Goal: Task Accomplishment & Management: Use online tool/utility

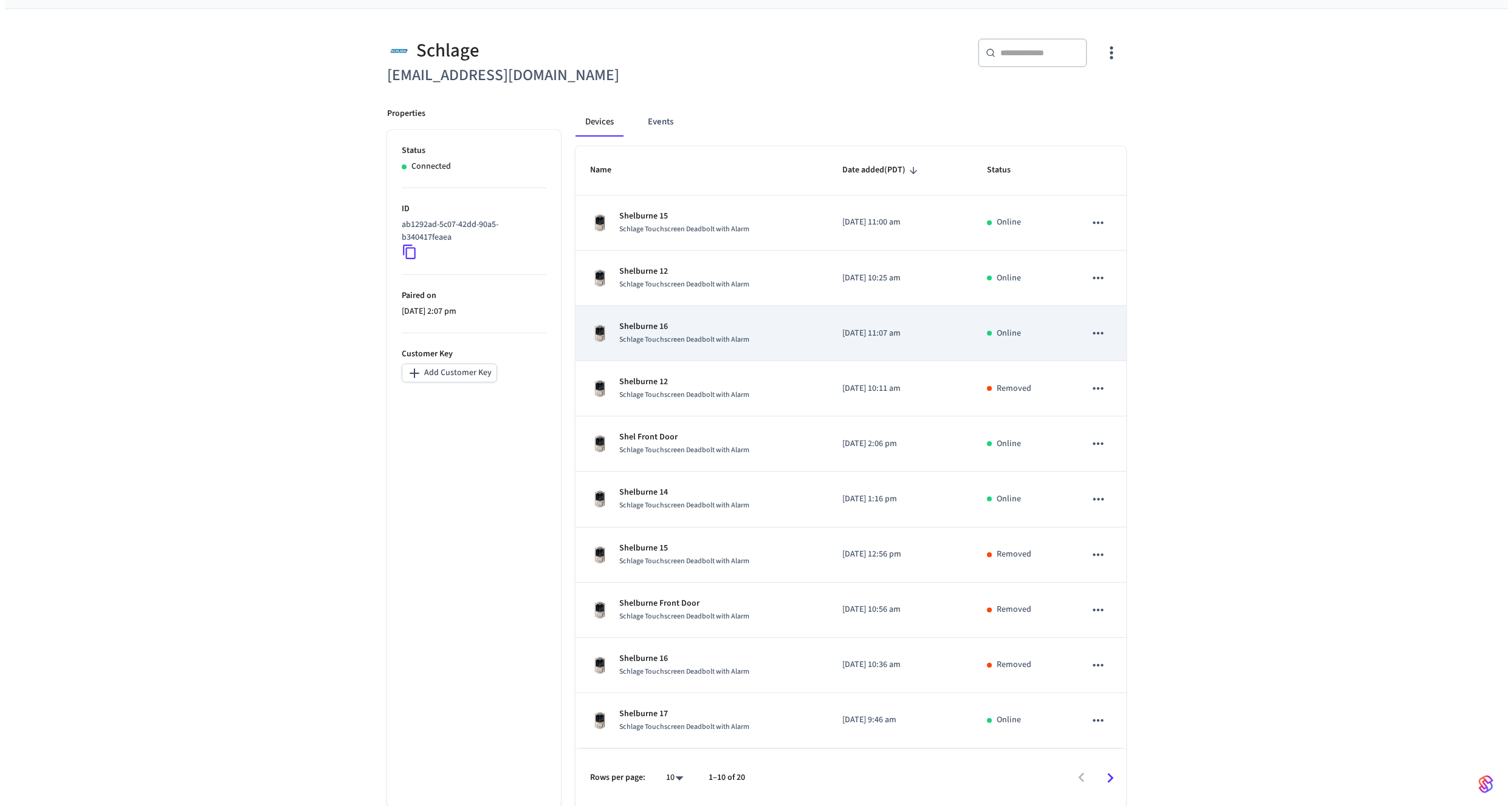
scroll to position [83, 0]
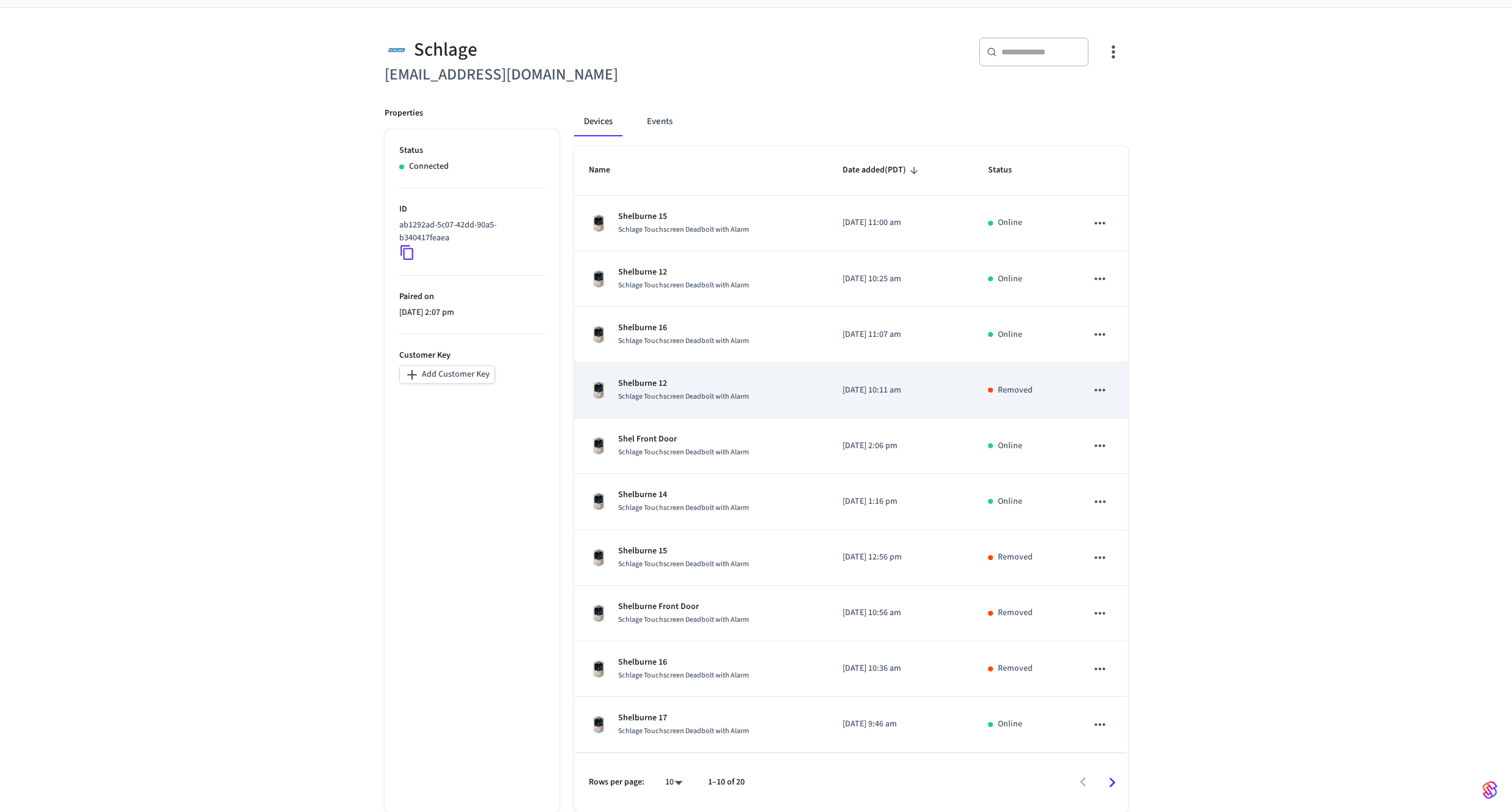
click at [1102, 388] on icon "sticky table" at bounding box center [1100, 390] width 16 height 16
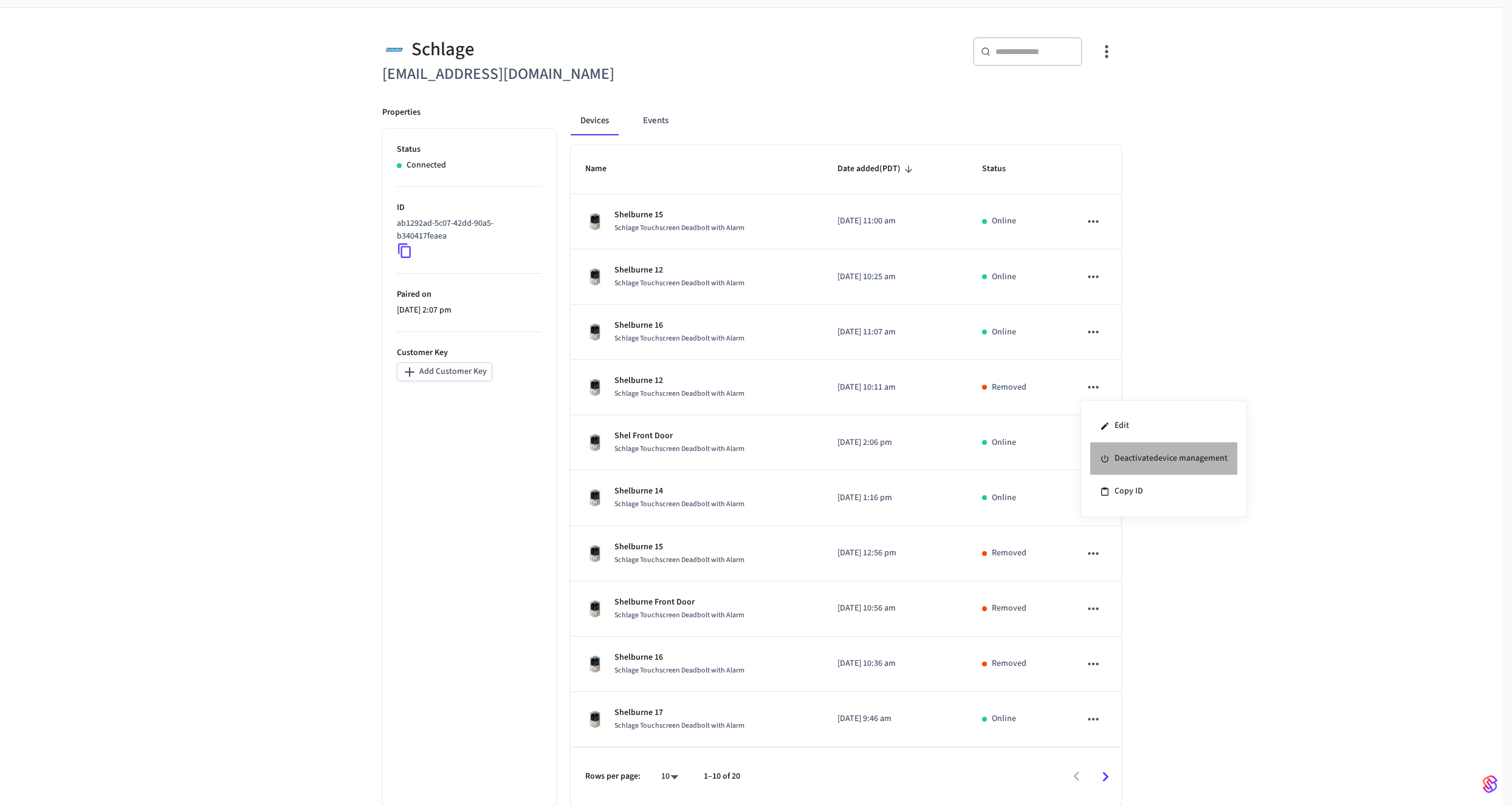
click at [1155, 461] on li "Deactivate device management" at bounding box center [1163, 459] width 147 height 33
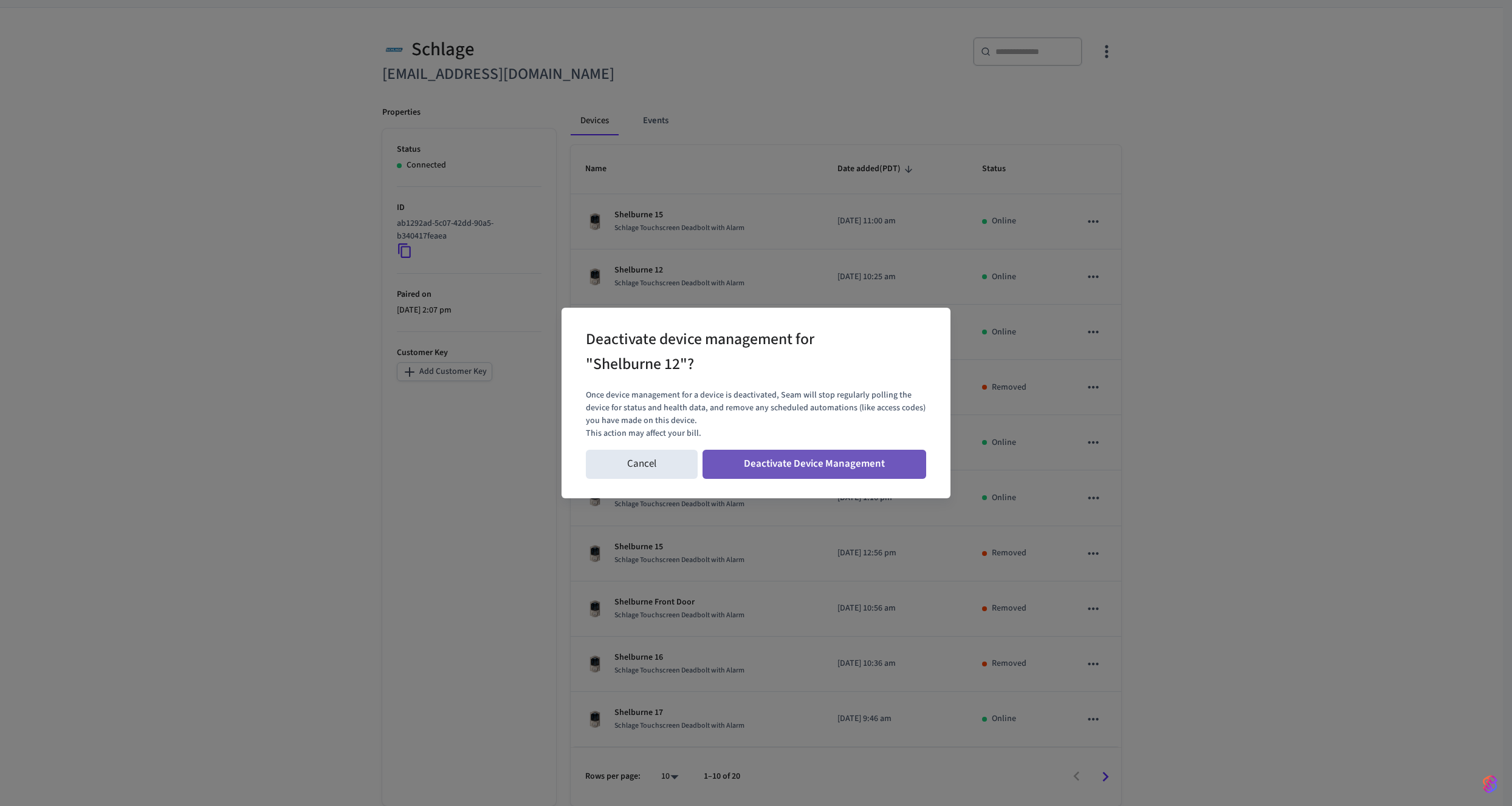
click at [822, 467] on button "Deactivate Device Management" at bounding box center [813, 465] width 224 height 30
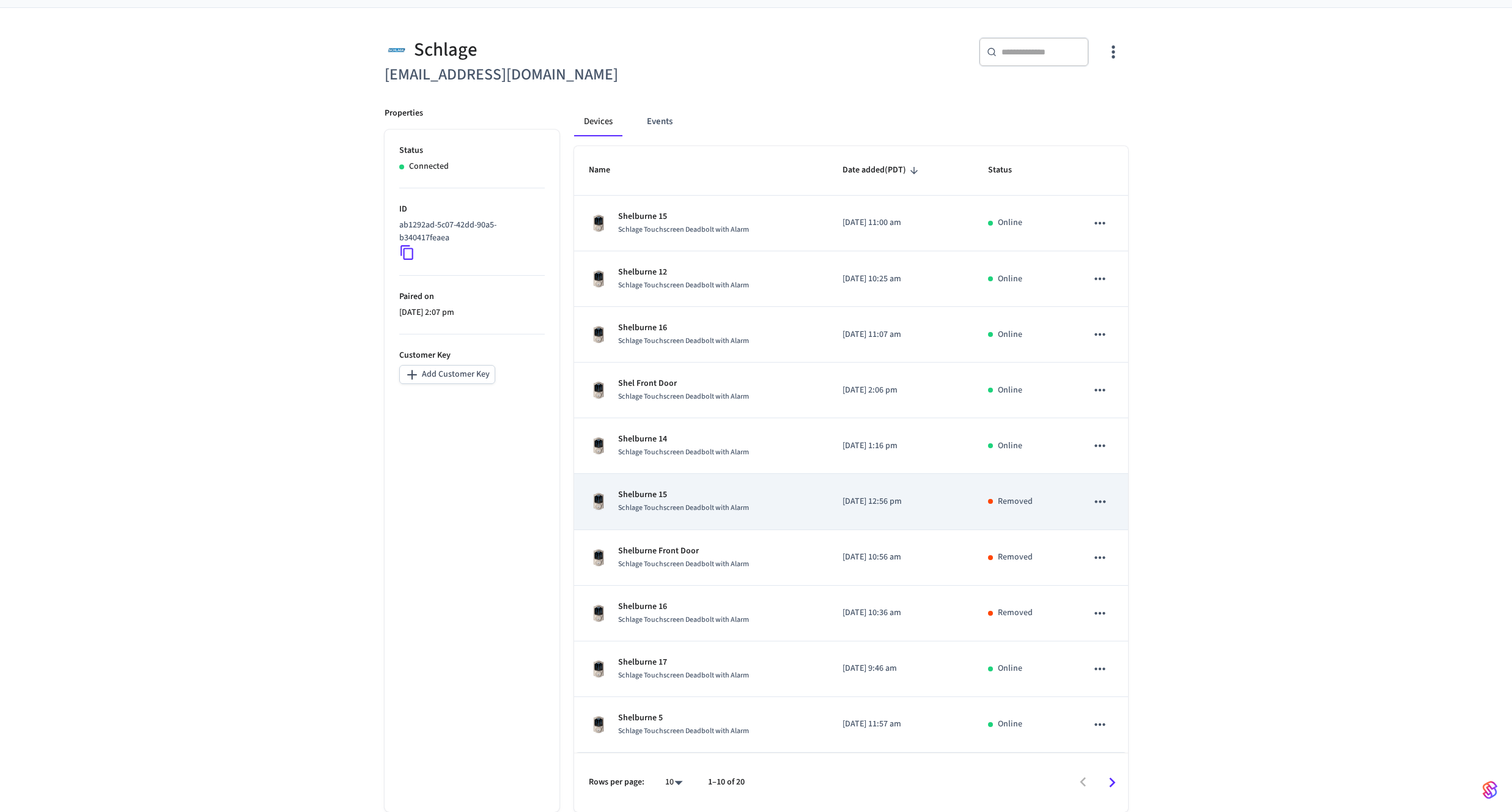
click at [1104, 505] on icon "sticky table" at bounding box center [1100, 502] width 16 height 16
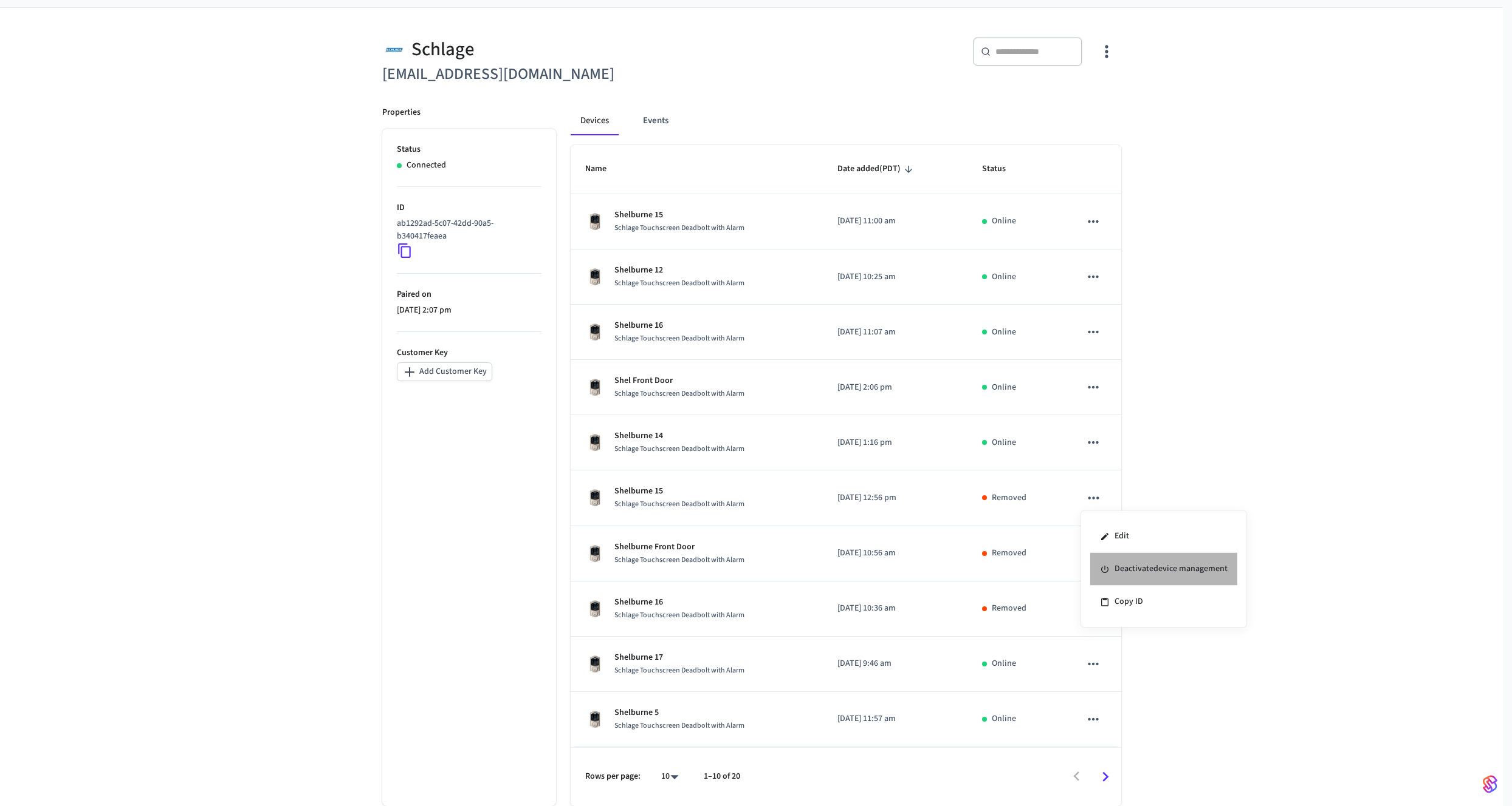
click at [1129, 567] on li "Deactivate device management" at bounding box center [1163, 570] width 147 height 33
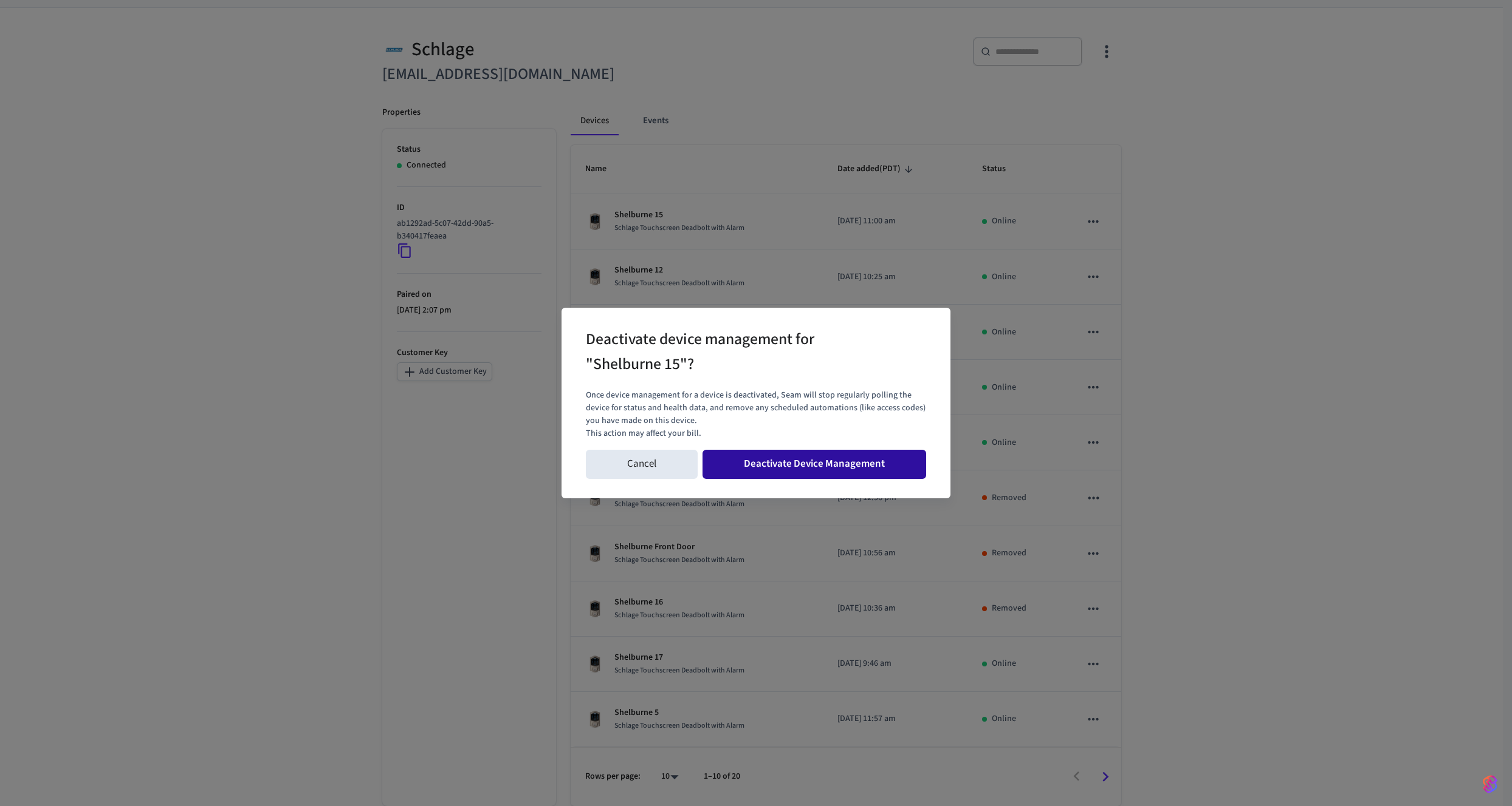
click at [884, 466] on button "Deactivate Device Management" at bounding box center [813, 465] width 224 height 30
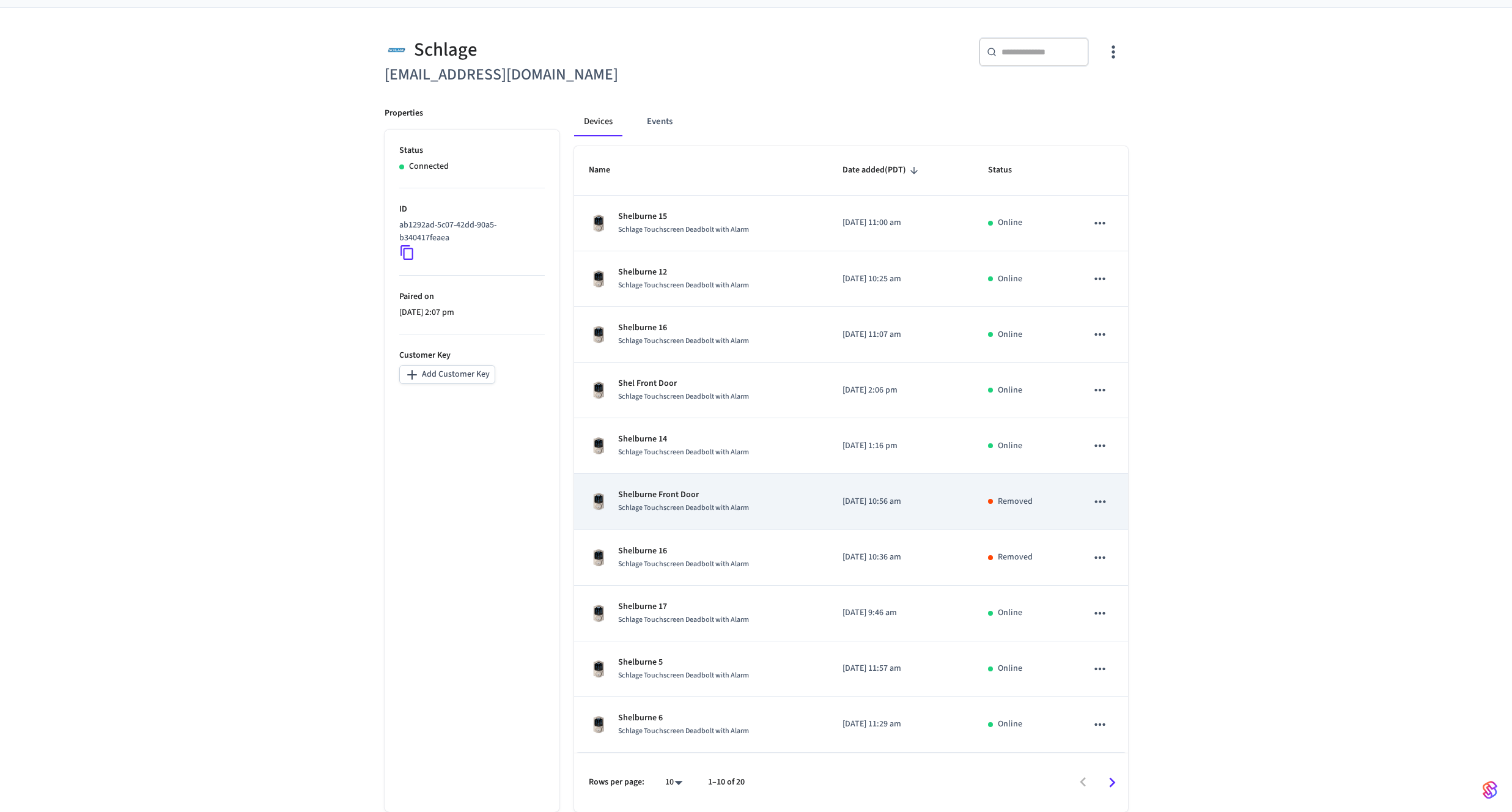
click at [1106, 506] on icon "sticky table" at bounding box center [1100, 502] width 16 height 16
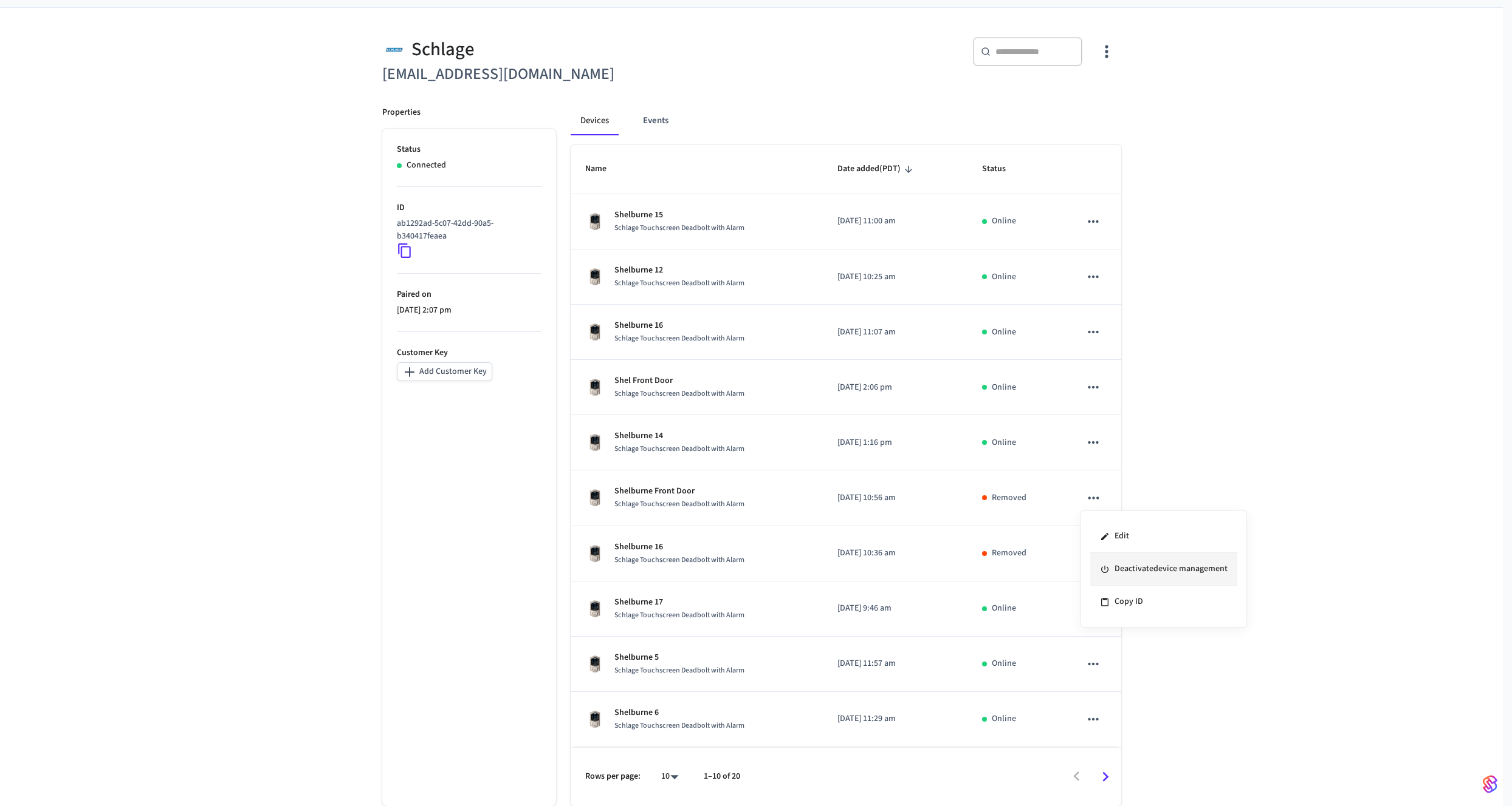
click at [1139, 563] on li "Deactivate device management" at bounding box center [1163, 570] width 147 height 33
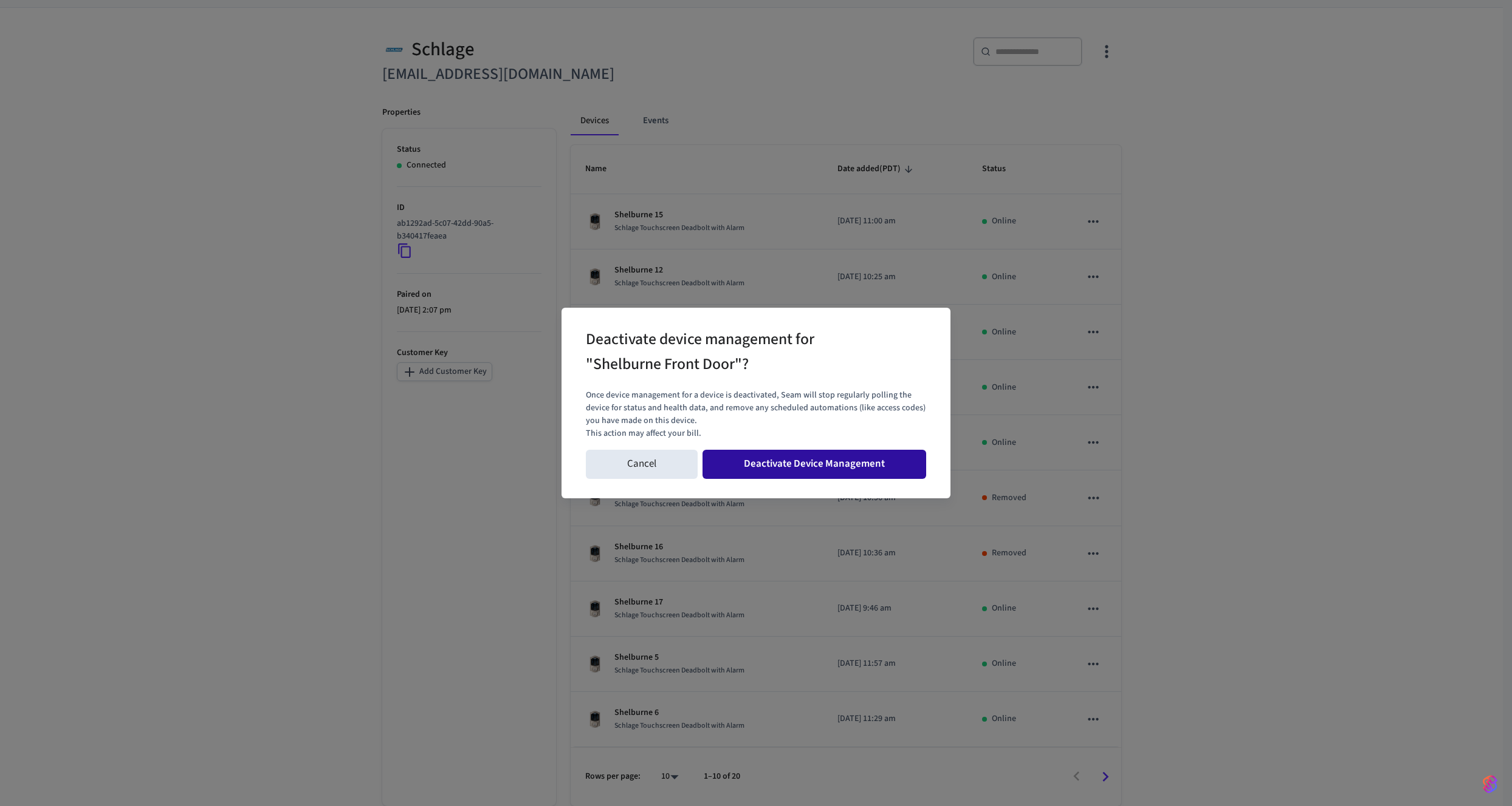
click at [860, 471] on button "Deactivate Device Management" at bounding box center [813, 465] width 224 height 30
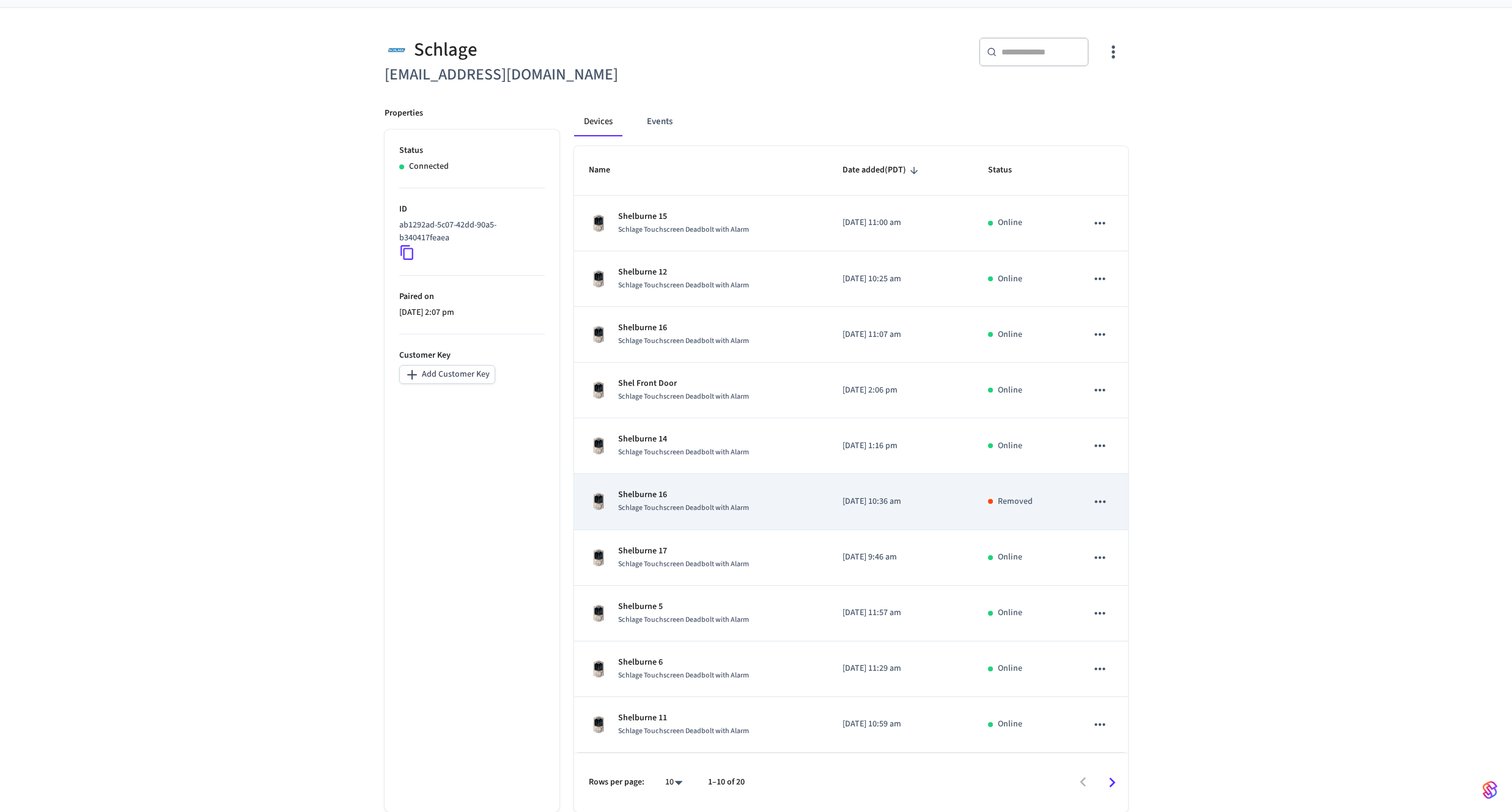
click at [1099, 506] on icon "sticky table" at bounding box center [1100, 502] width 16 height 16
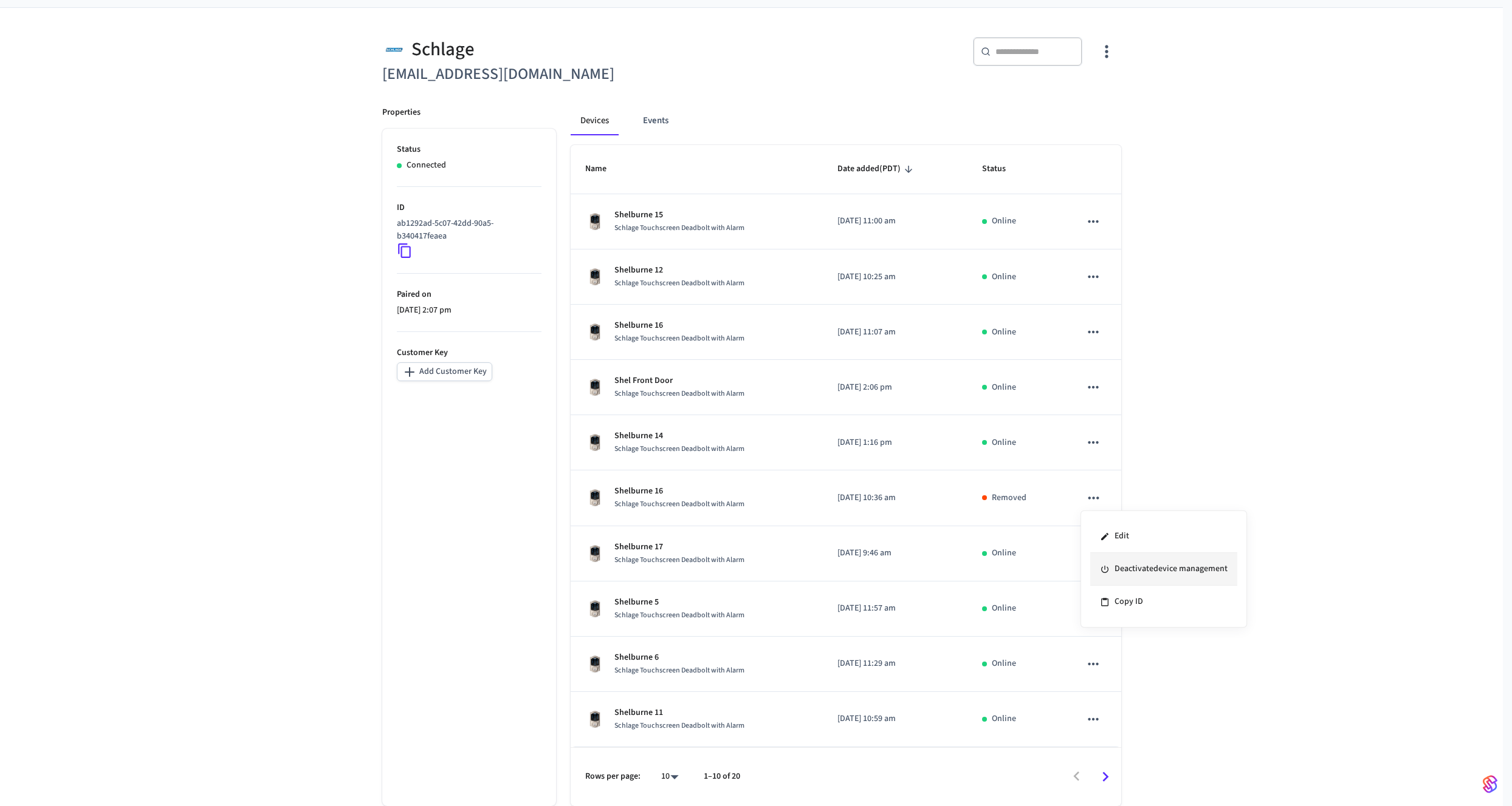
click at [1167, 567] on li "Deactivate device management" at bounding box center [1163, 570] width 147 height 33
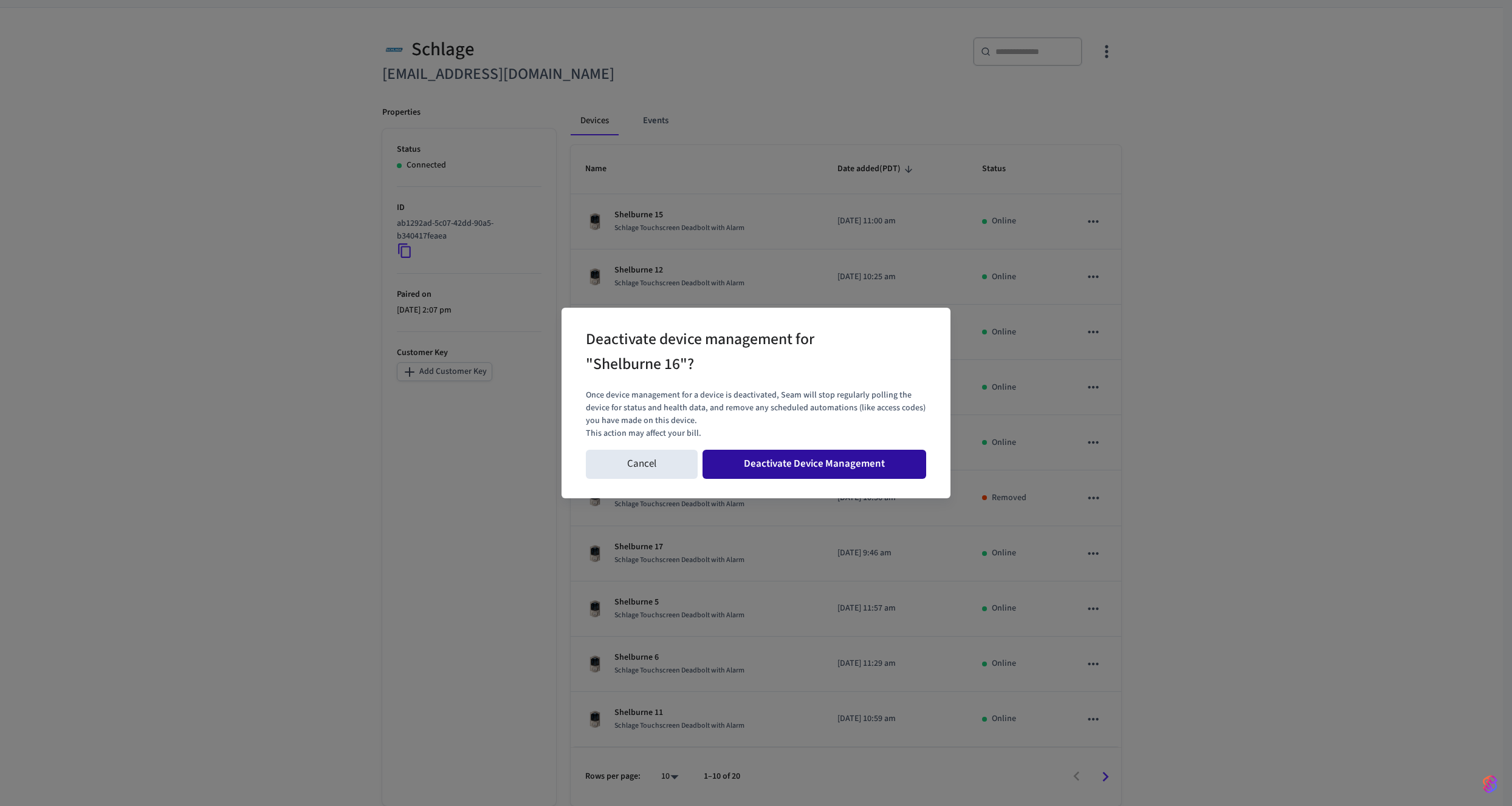
click at [818, 463] on button "Deactivate Device Management" at bounding box center [813, 465] width 224 height 30
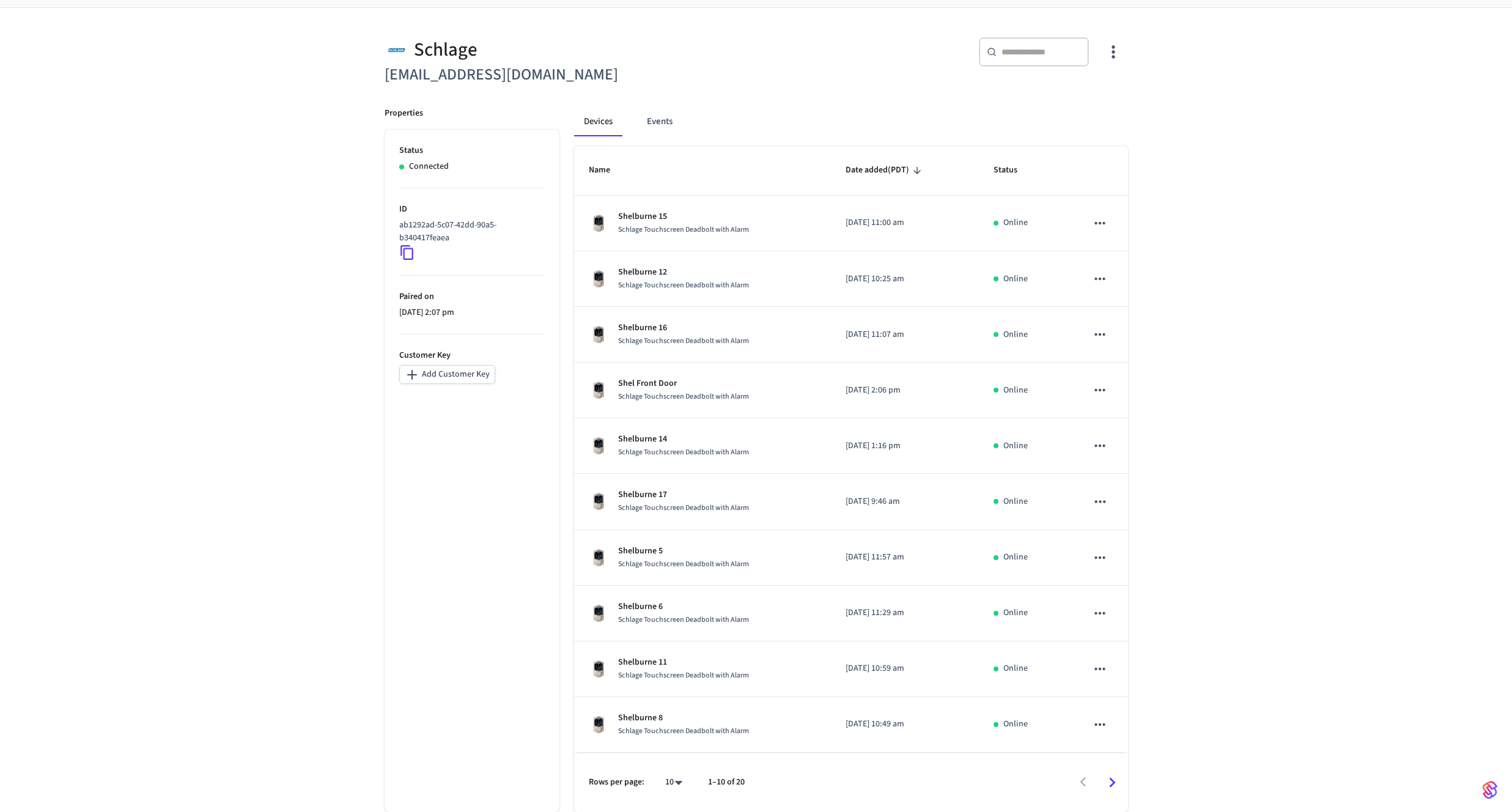
click at [661, 780] on body "Production Production Find by ID ⌘ K EW Devices ACS Systems Connected Accounts …" at bounding box center [756, 365] width 1512 height 895
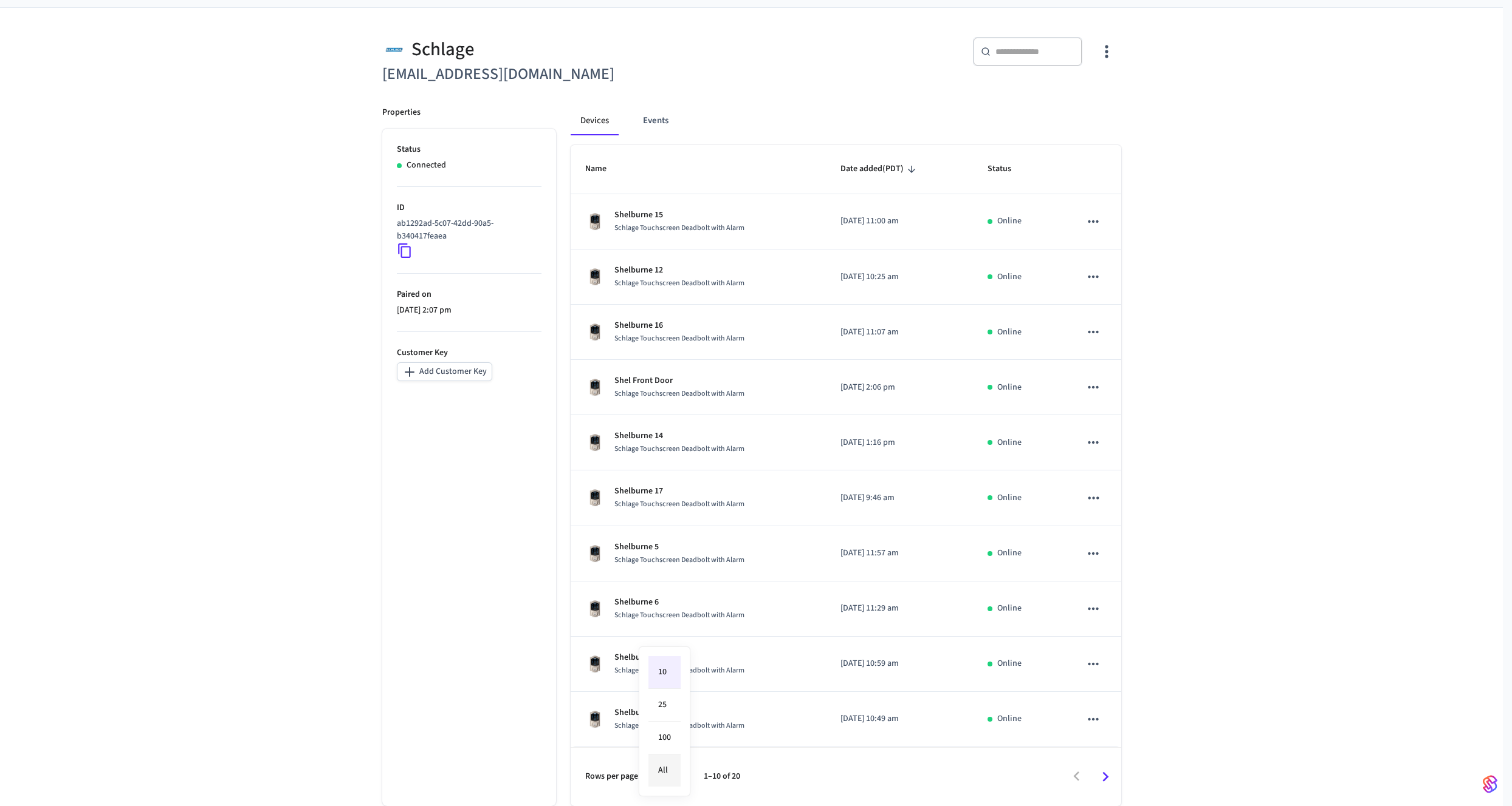
click at [675, 771] on li "All" at bounding box center [664, 770] width 32 height 32
type input "**"
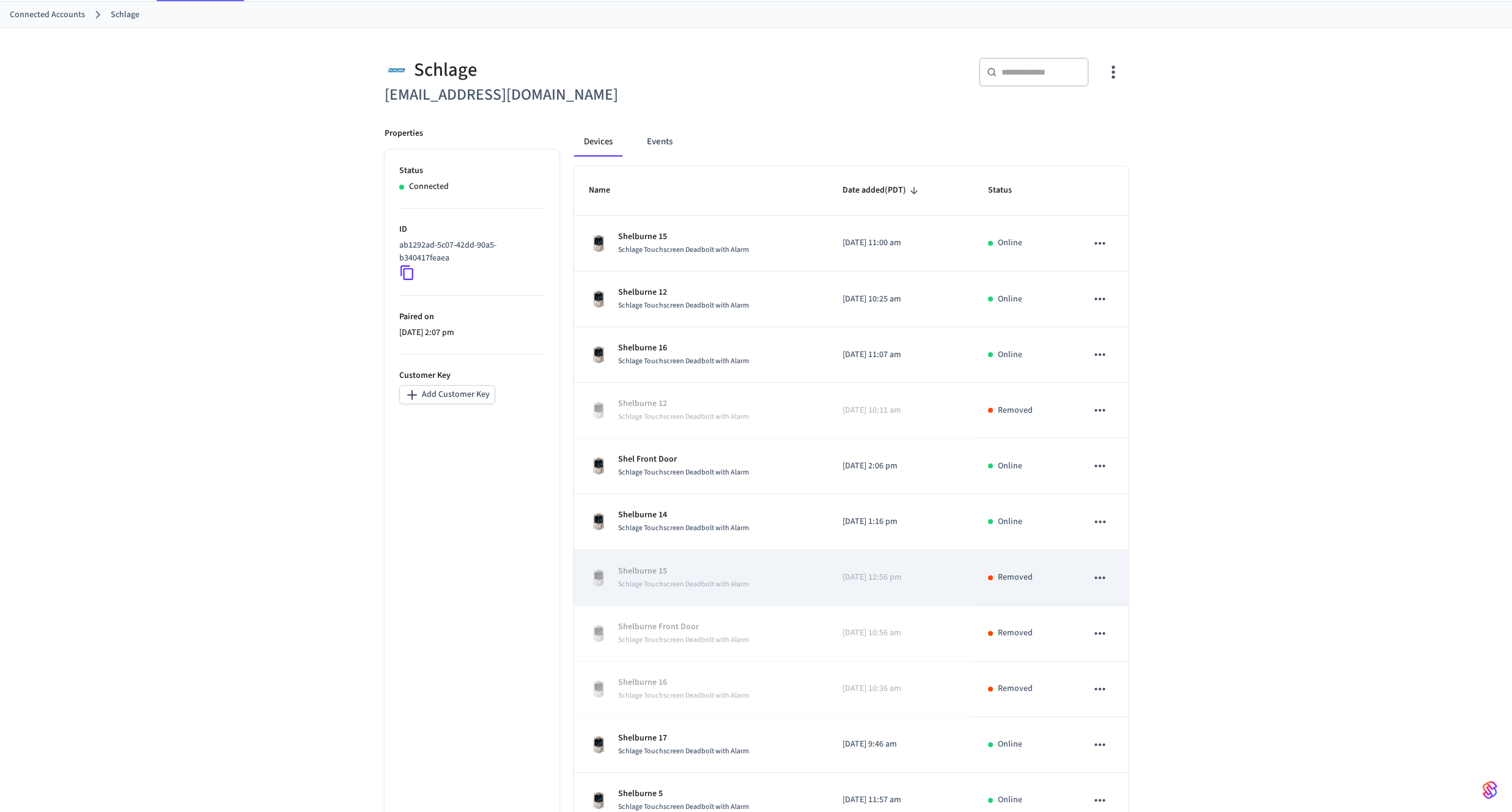
scroll to position [123, 0]
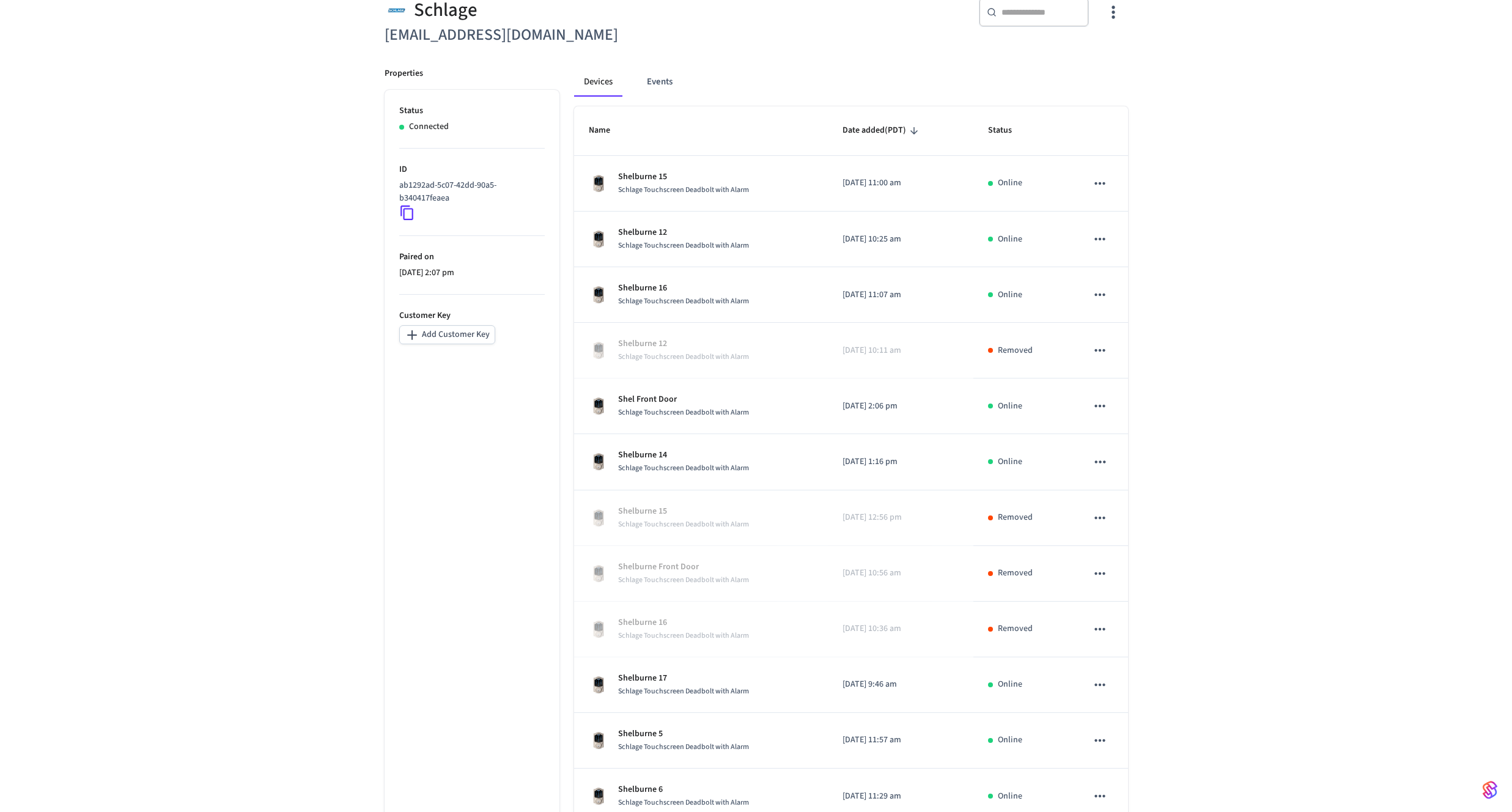
click at [1221, 419] on div "Schlage [EMAIL_ADDRESS][DOMAIN_NAME] ​ ​ Properties Status Connected ID ab1292a…" at bounding box center [756, 649] width 1512 height 1362
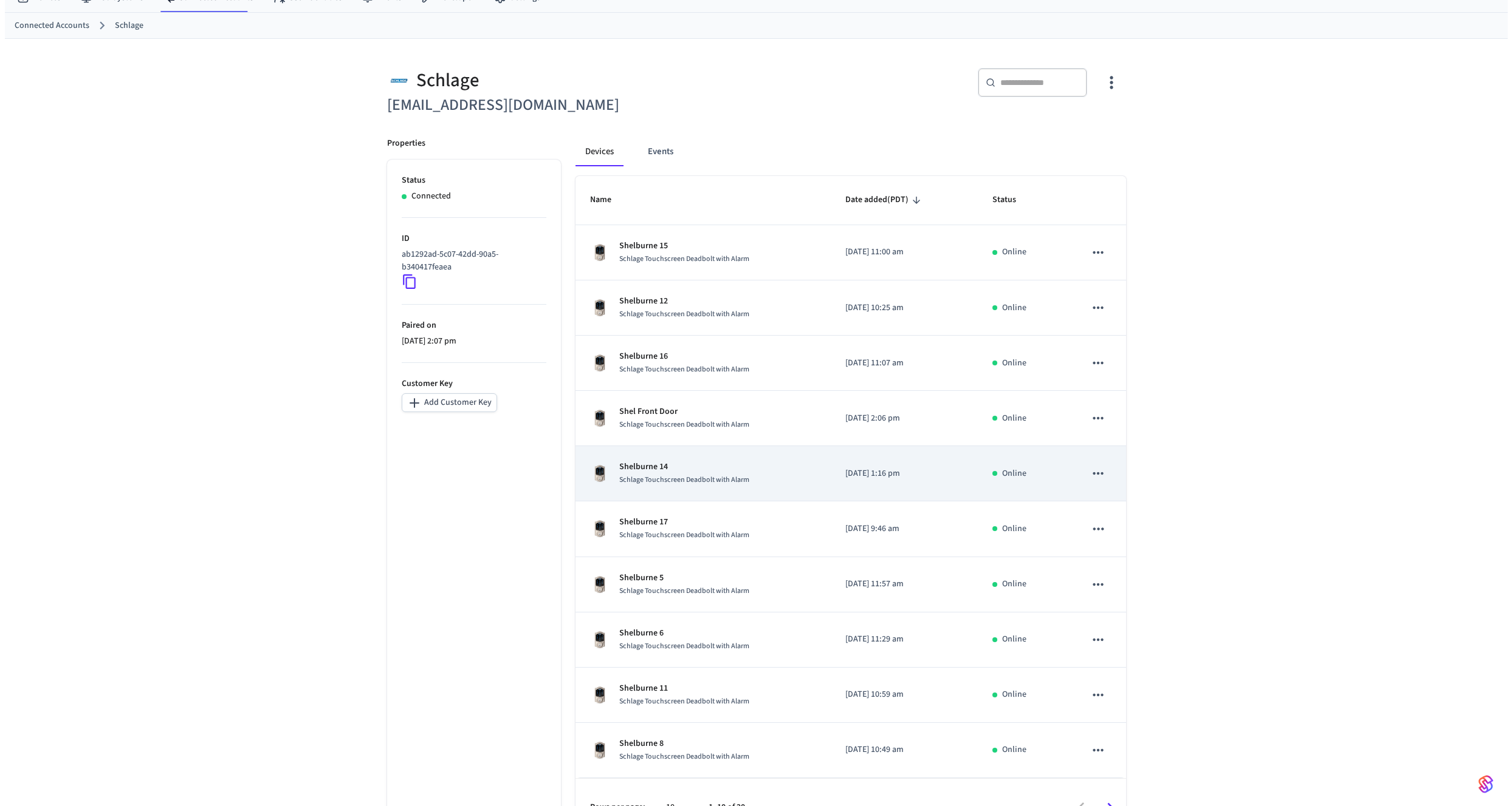
scroll to position [83, 0]
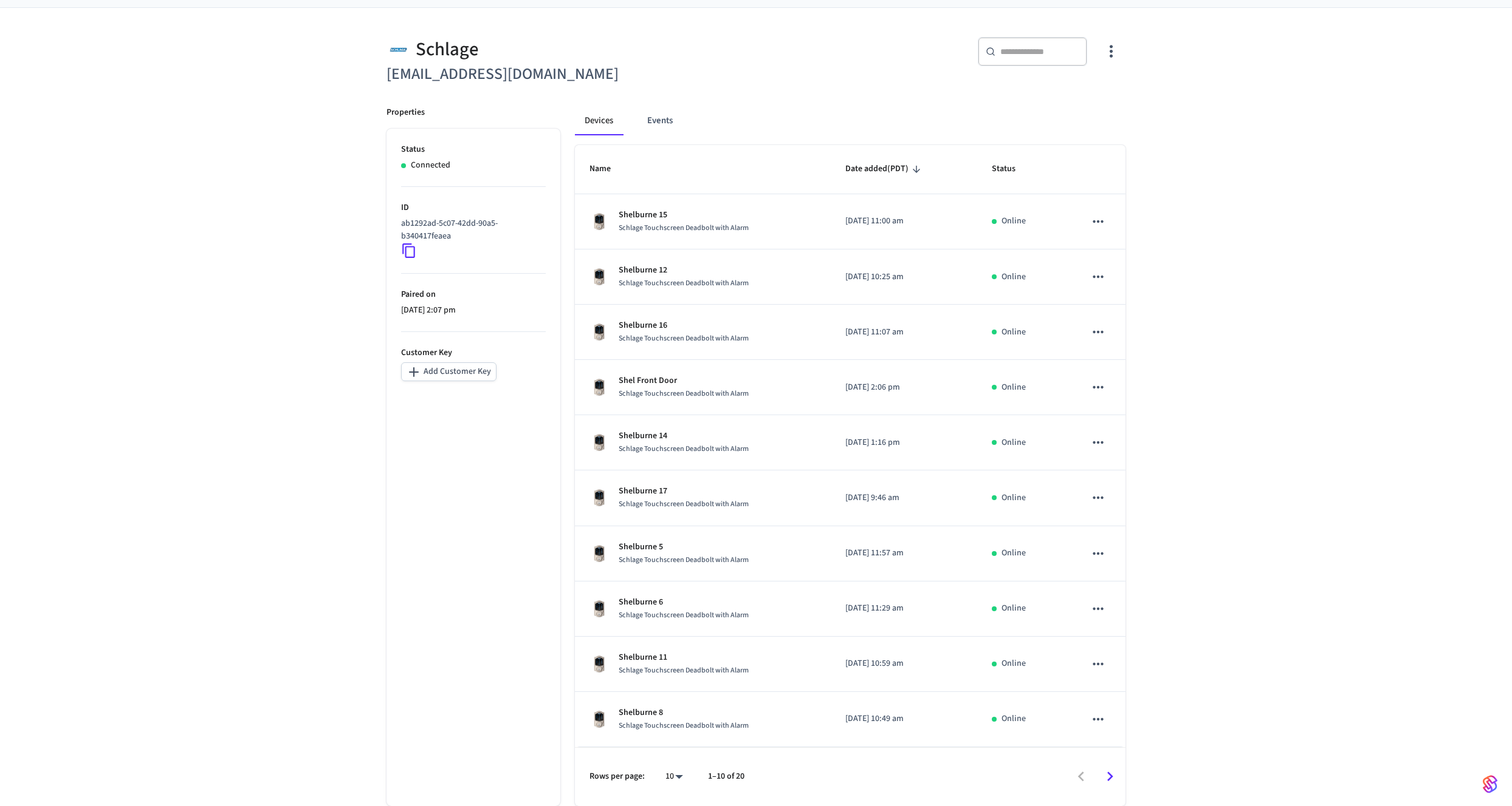
click at [668, 776] on body "Production Production Find by ID ⌘ K EW Devices ACS Systems Connected Accounts …" at bounding box center [756, 363] width 1512 height 889
click at [665, 749] on li "100" at bounding box center [664, 738] width 32 height 33
type input "***"
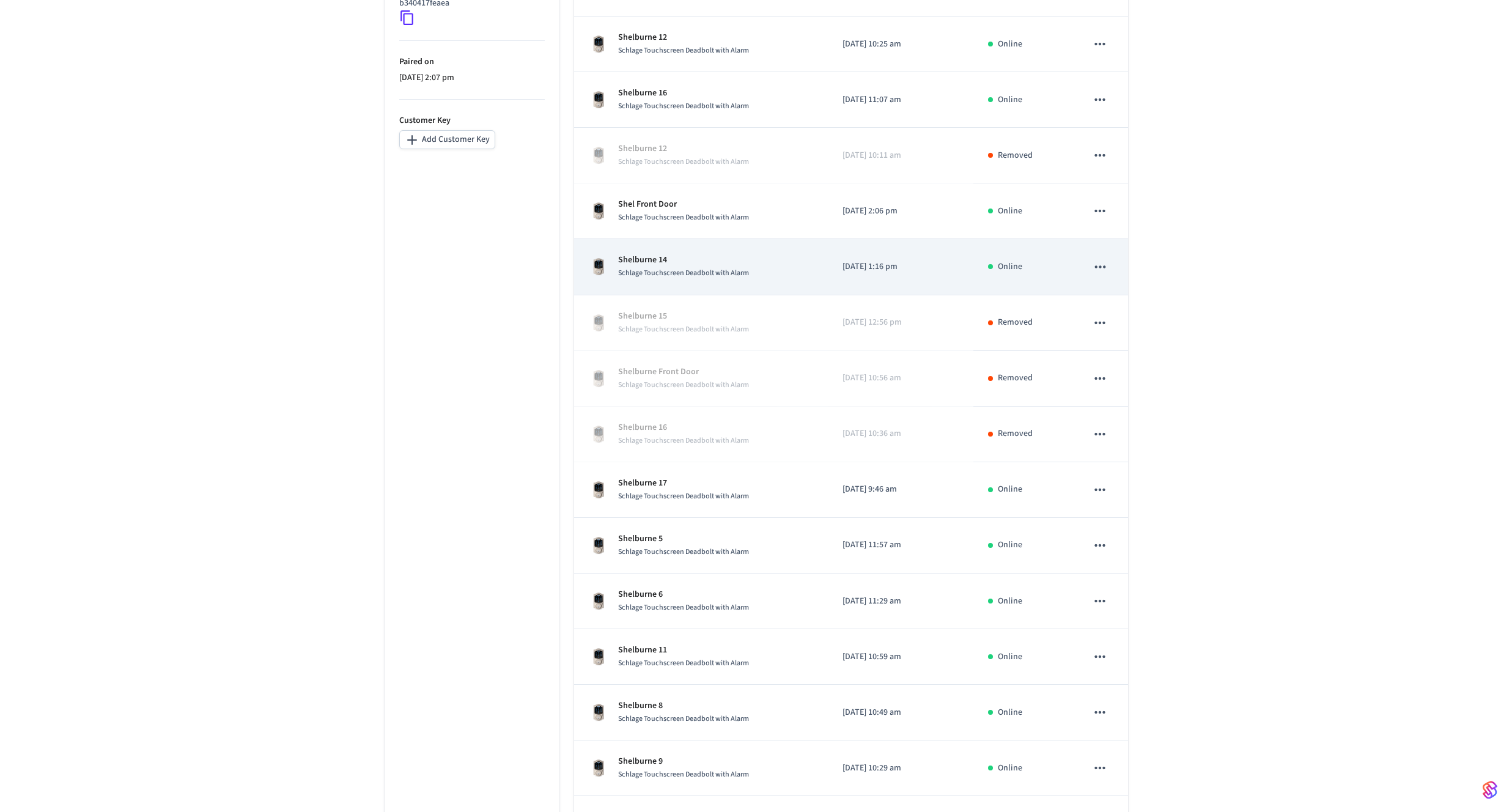
scroll to position [0, 0]
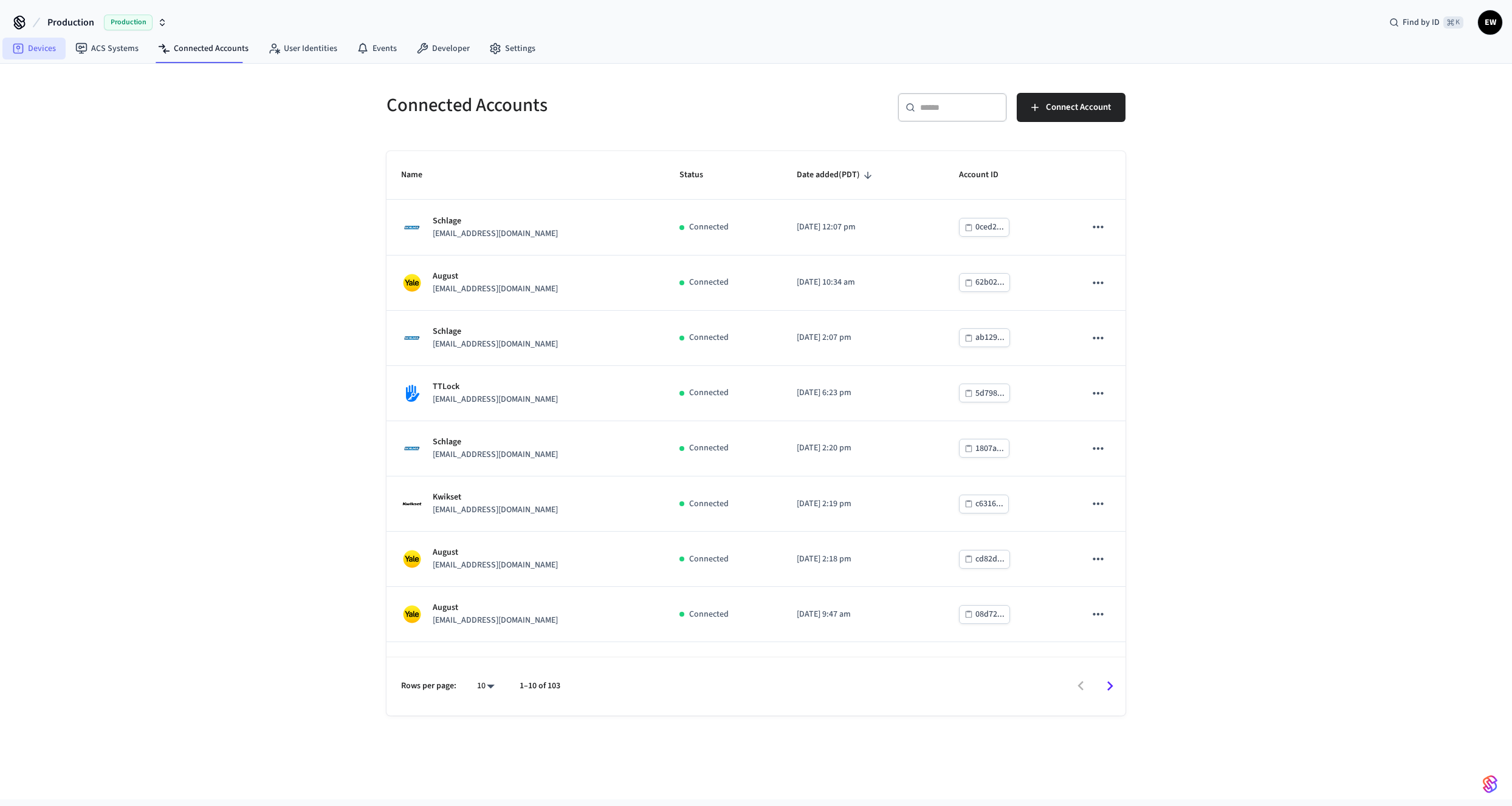
click at [21, 50] on icon at bounding box center [18, 49] width 12 height 12
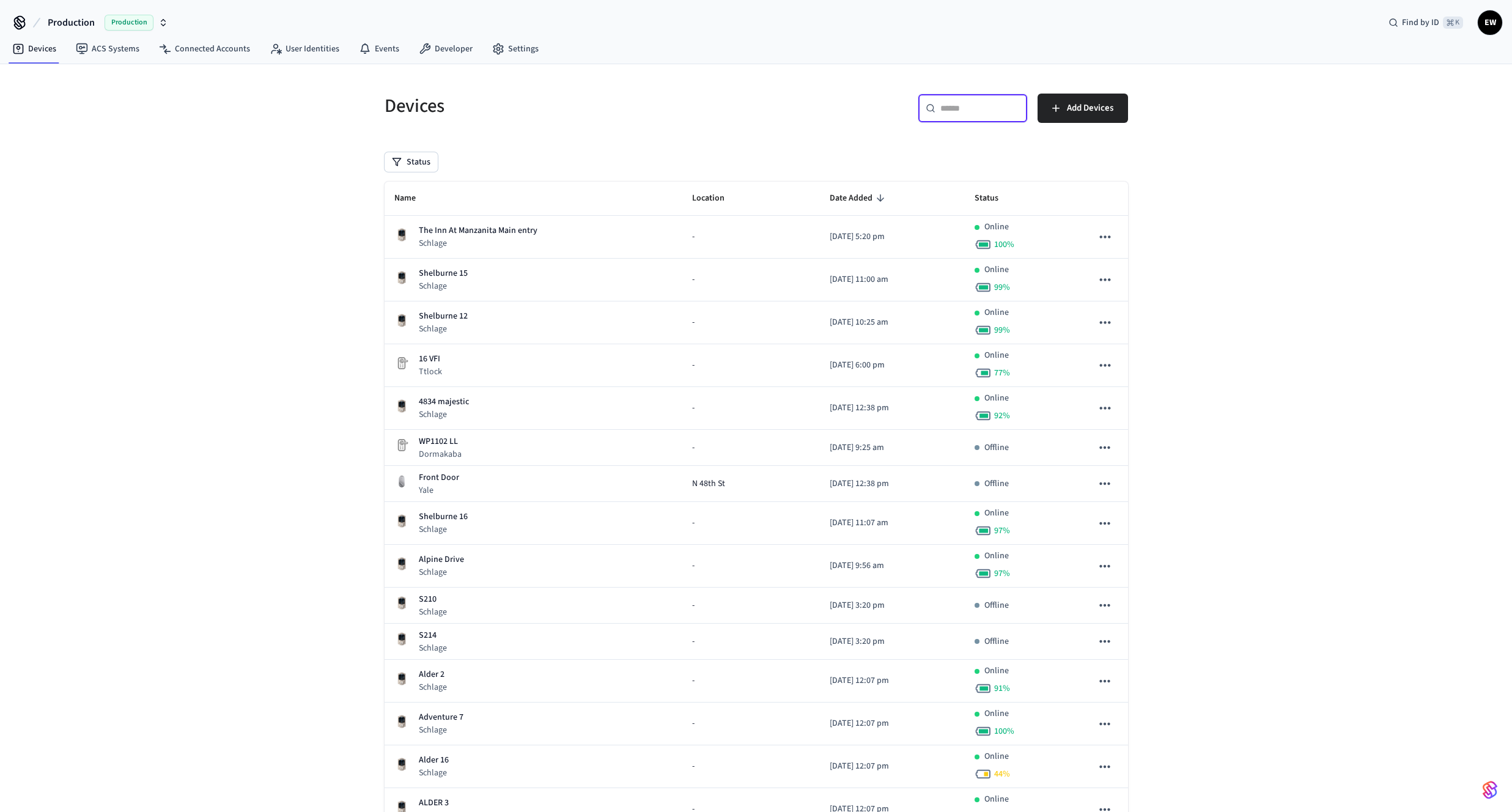
click at [942, 111] on input "text" at bounding box center [980, 109] width 80 height 12
paste input "**********"
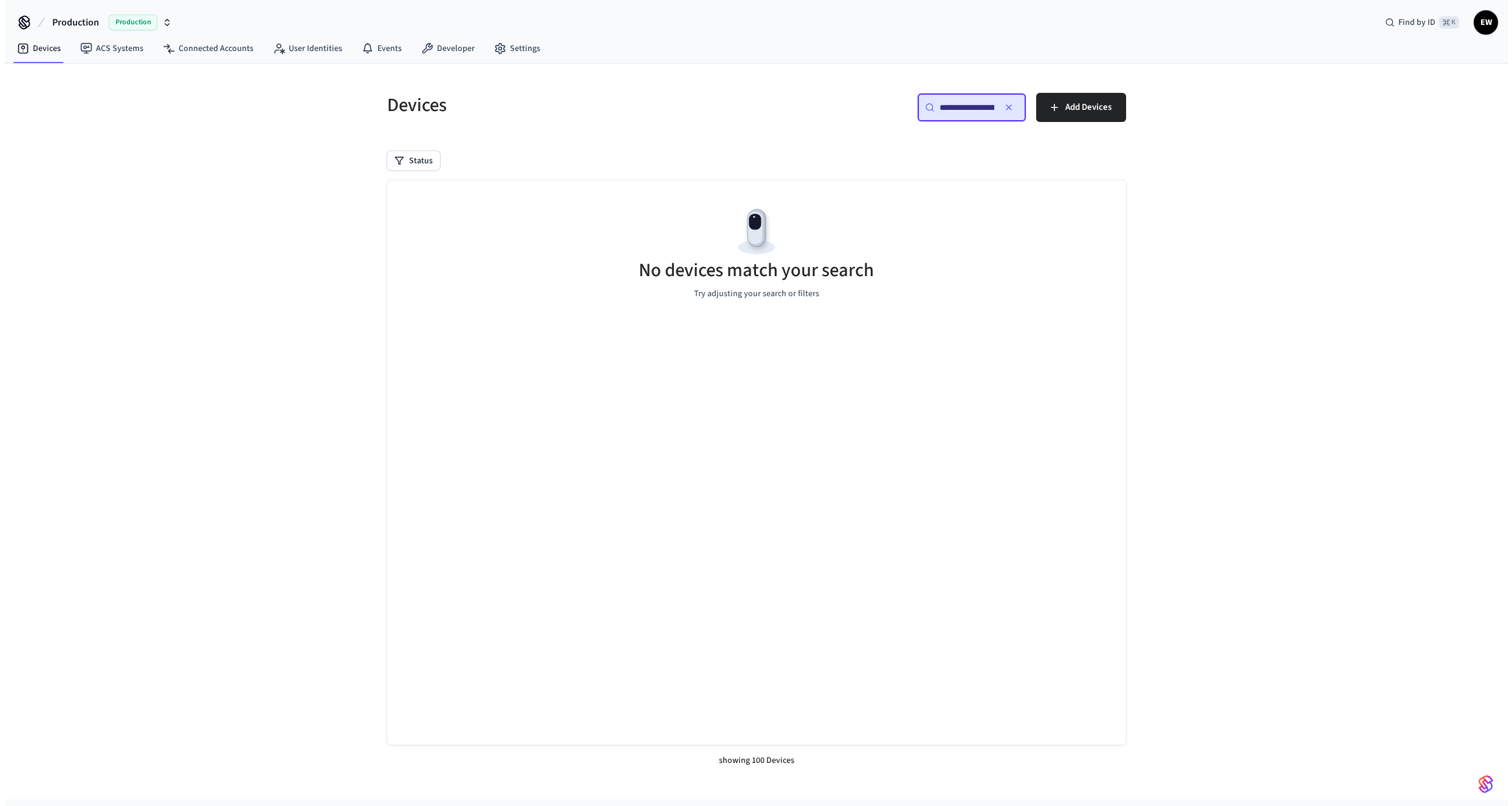
scroll to position [0, 96]
type input "**********"
click at [953, 100] on div "**********" at bounding box center [971, 108] width 110 height 30
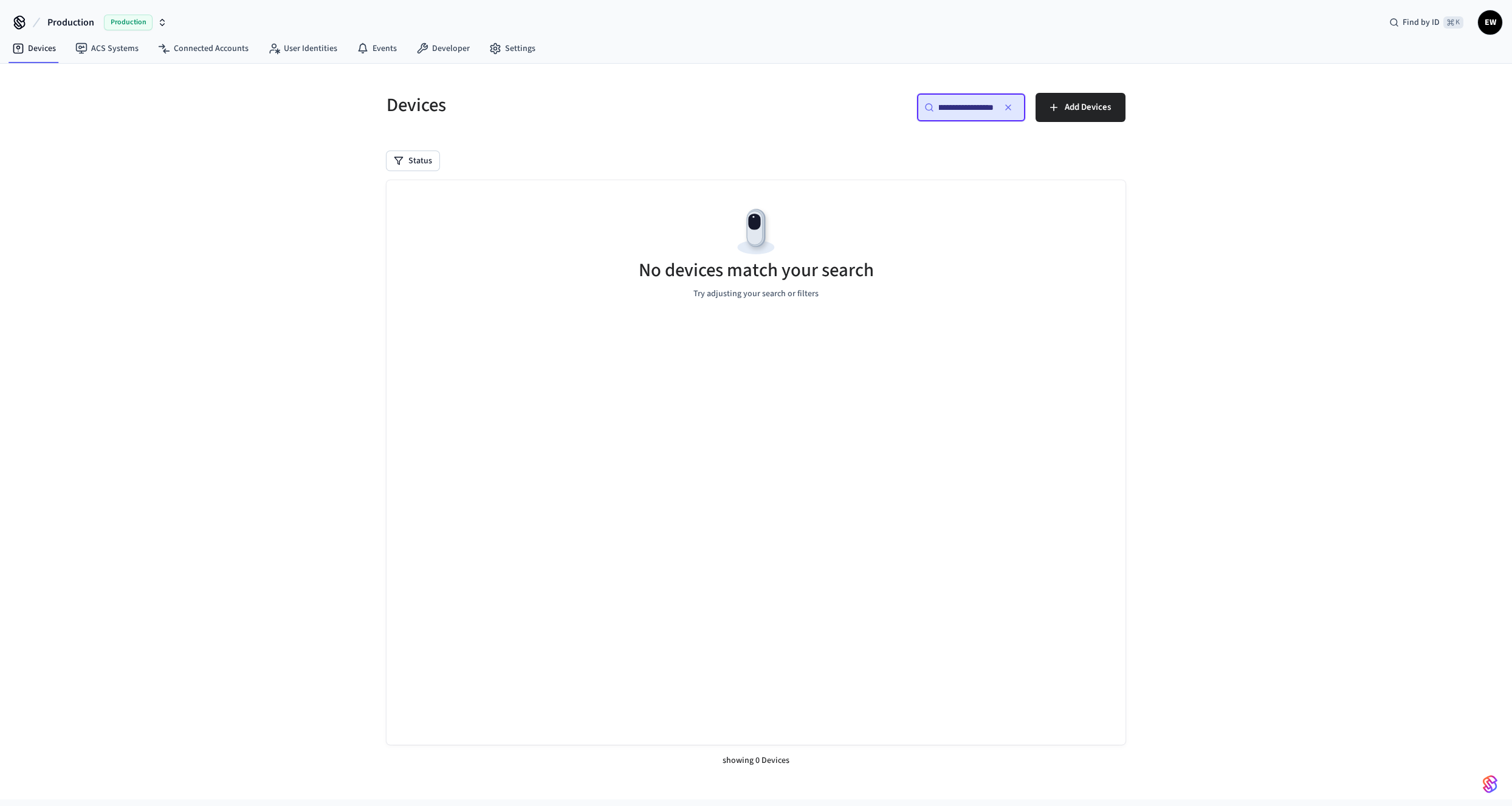
click at [953, 100] on div "**********" at bounding box center [971, 108] width 110 height 30
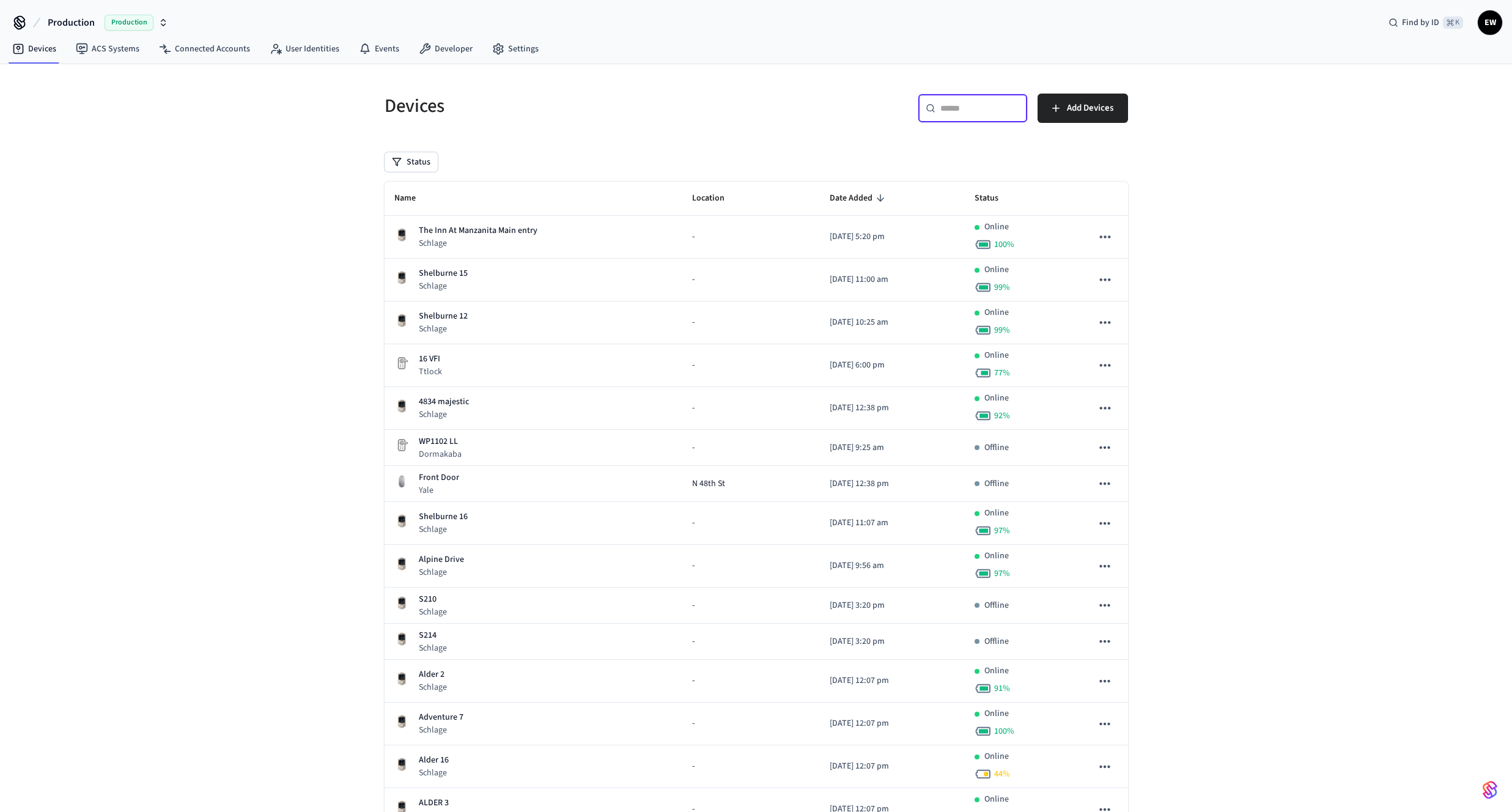
paste input "**********"
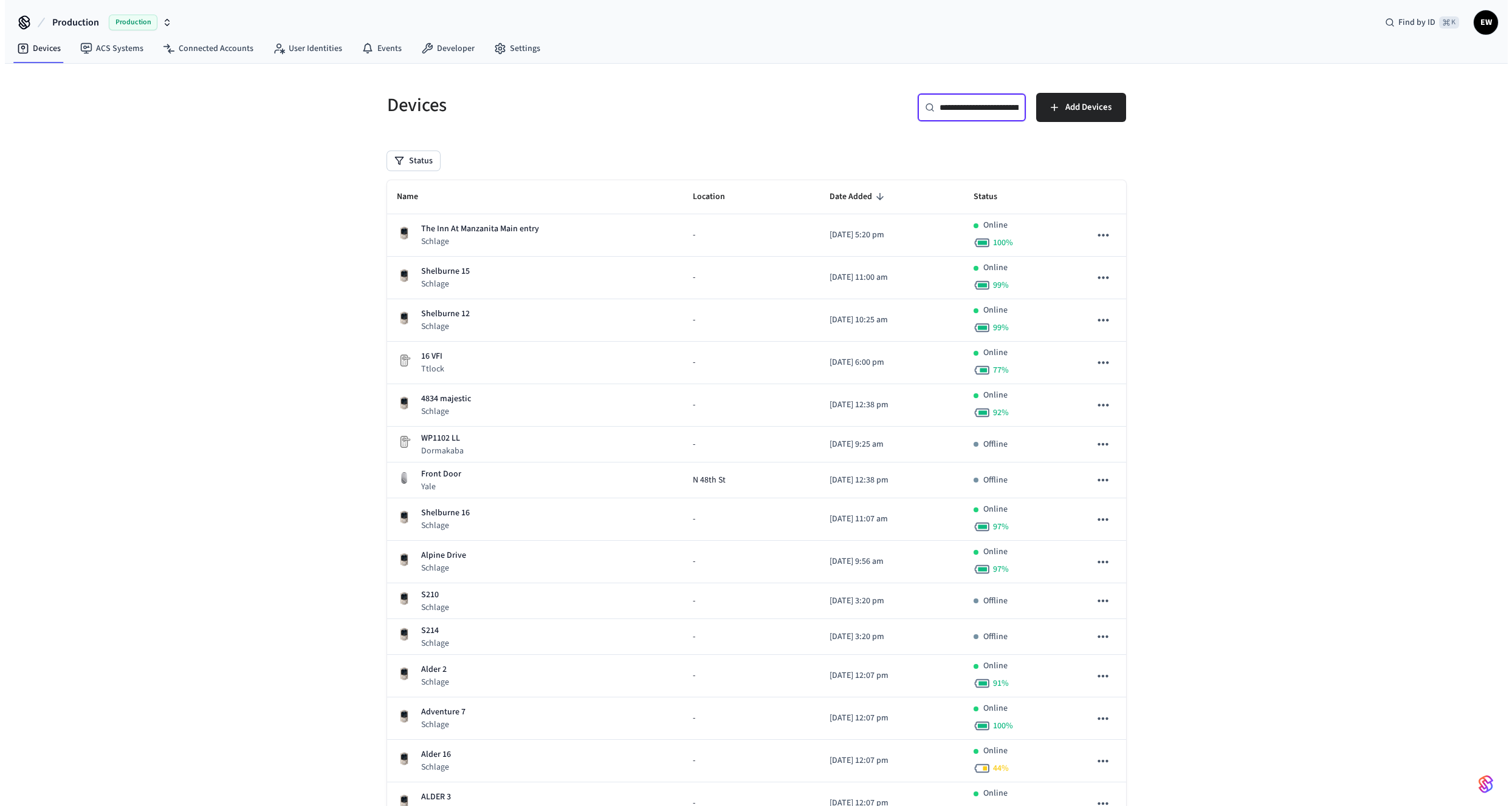
scroll to position [0, 90]
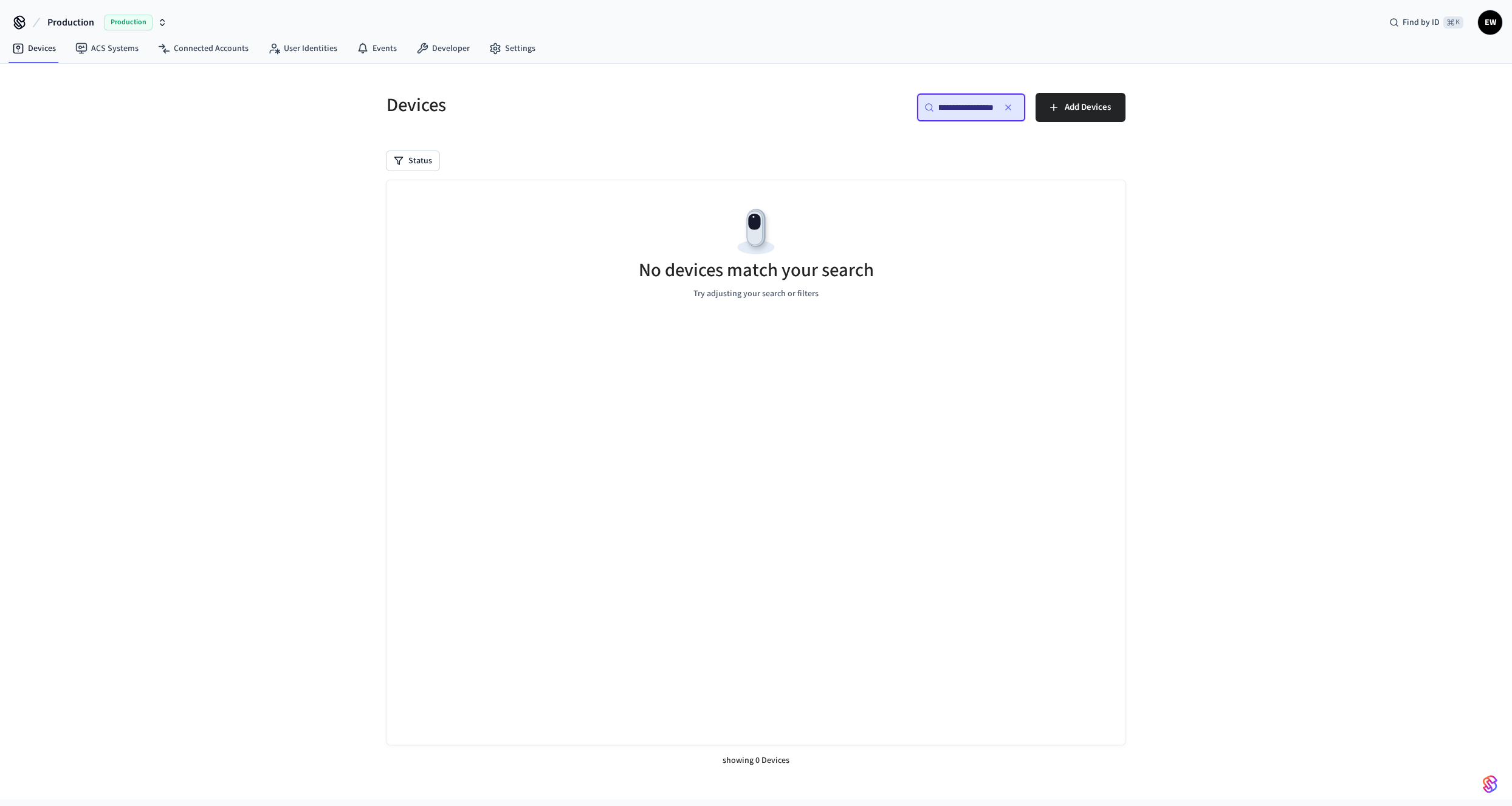
type input "**********"
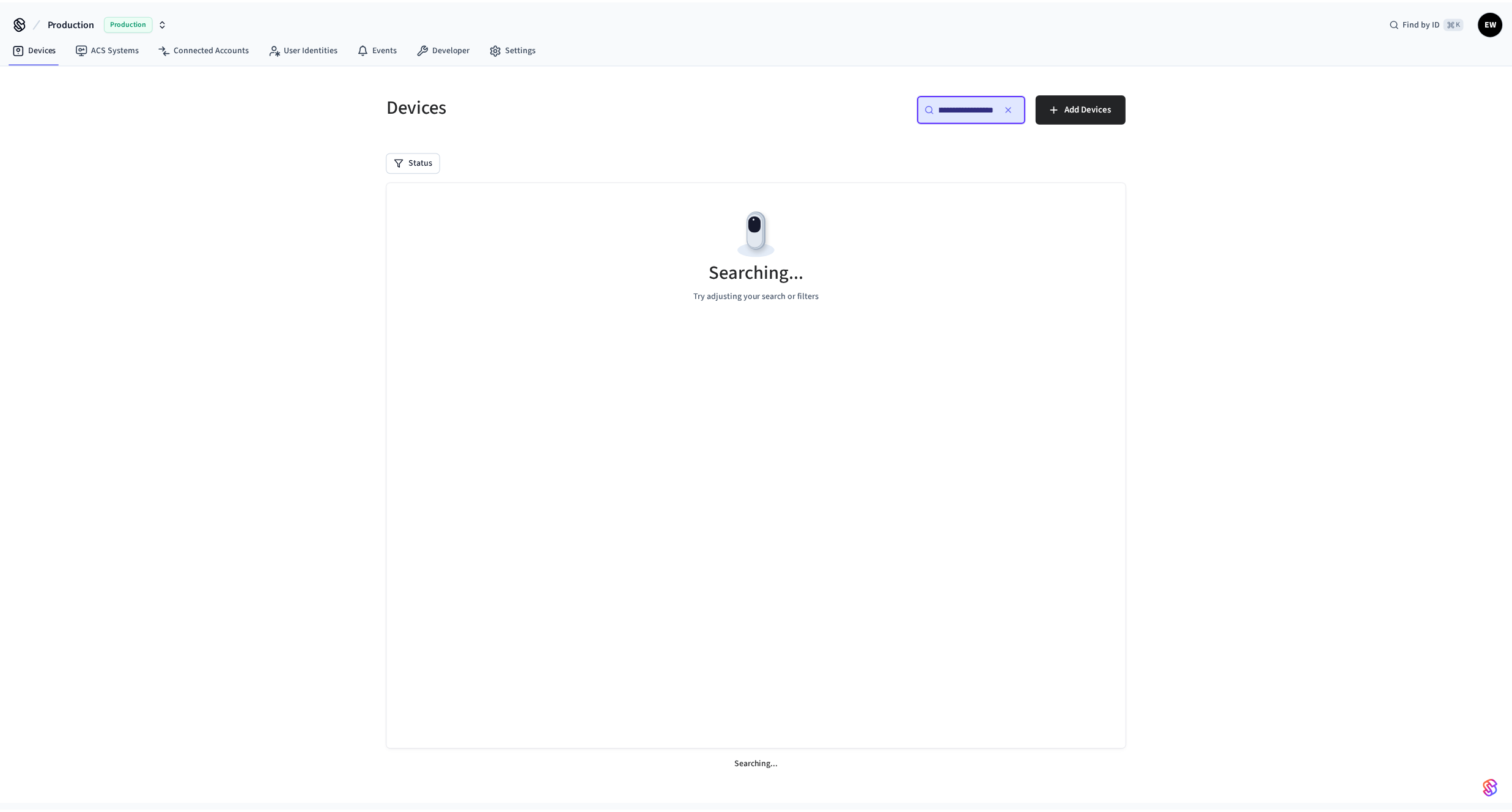
scroll to position [0, 0]
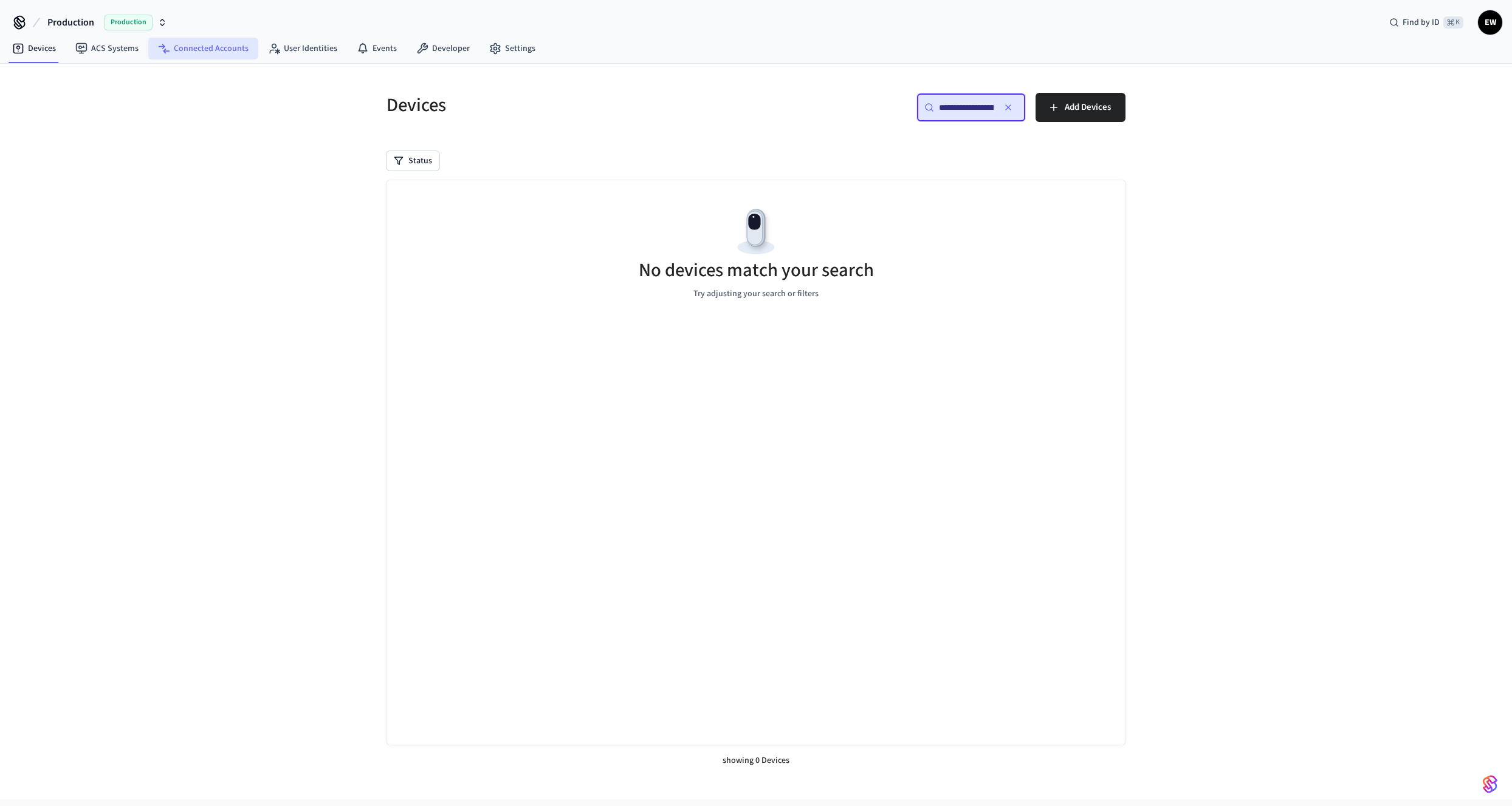
click at [214, 45] on link "Connected Accounts" at bounding box center [203, 48] width 110 height 22
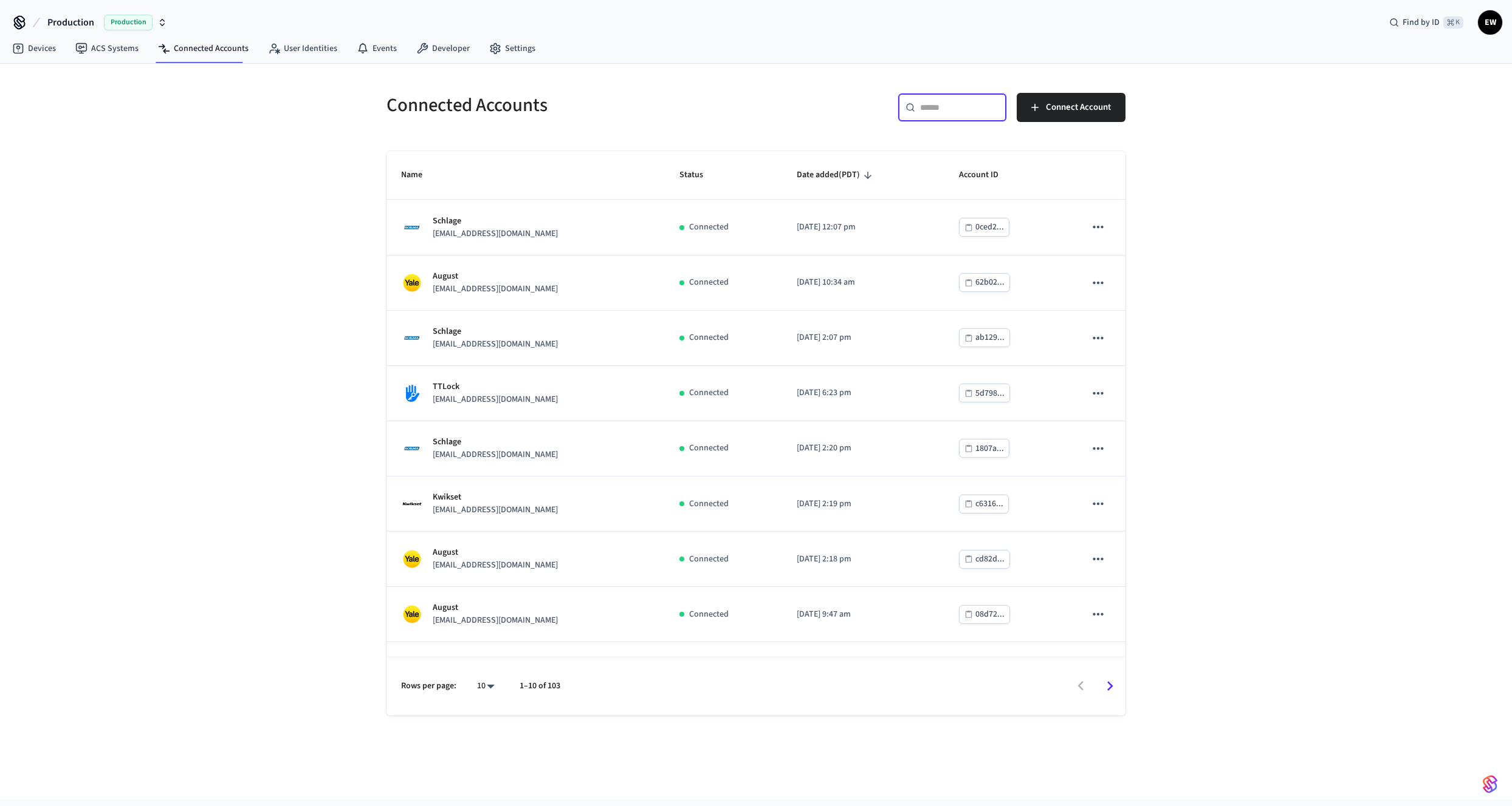
click at [977, 111] on input "text" at bounding box center [959, 108] width 79 height 12
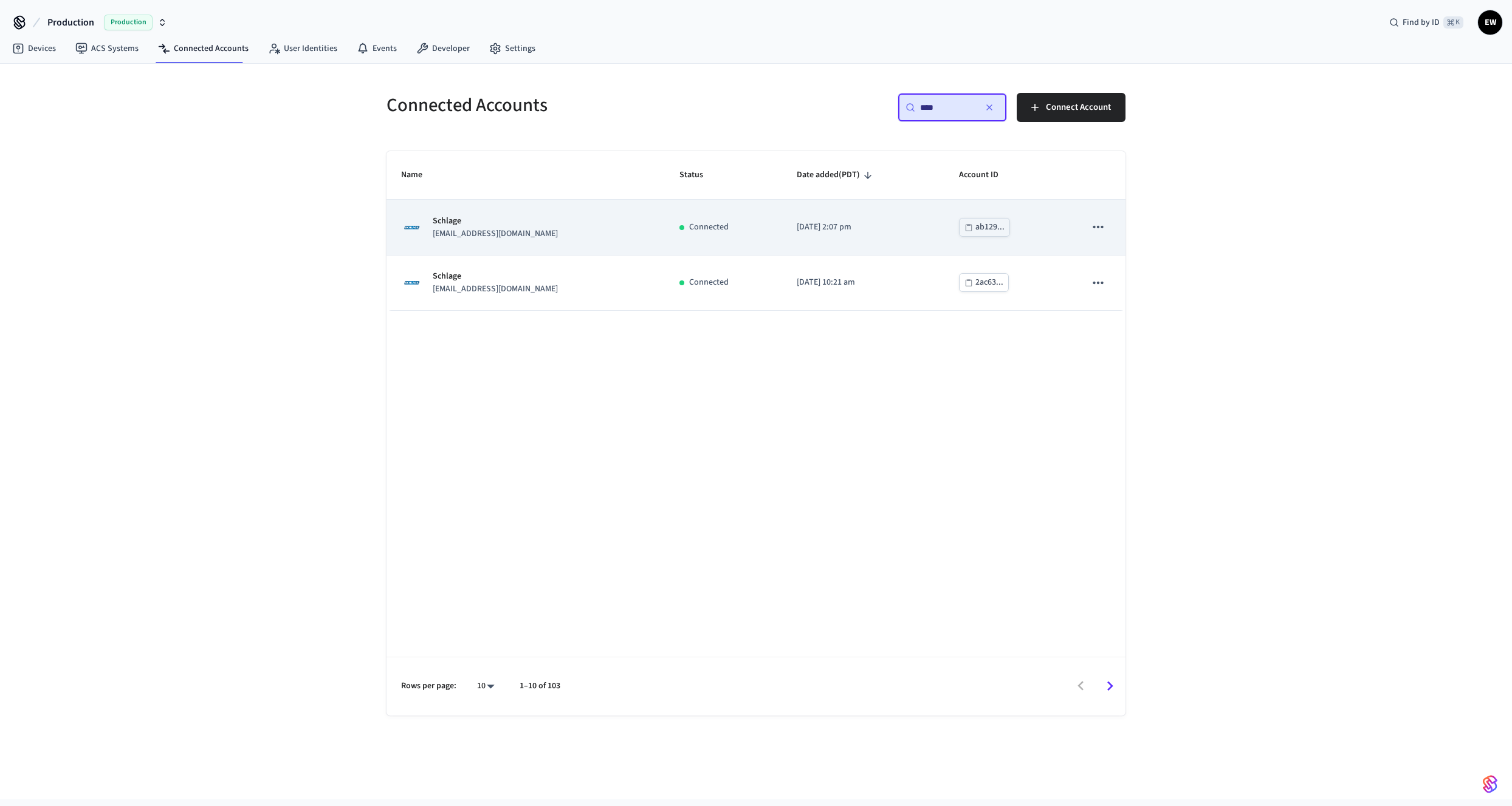
type input "****"
click at [618, 231] on div "Schlage hello@shelburnehotelwa.com" at bounding box center [525, 227] width 249 height 25
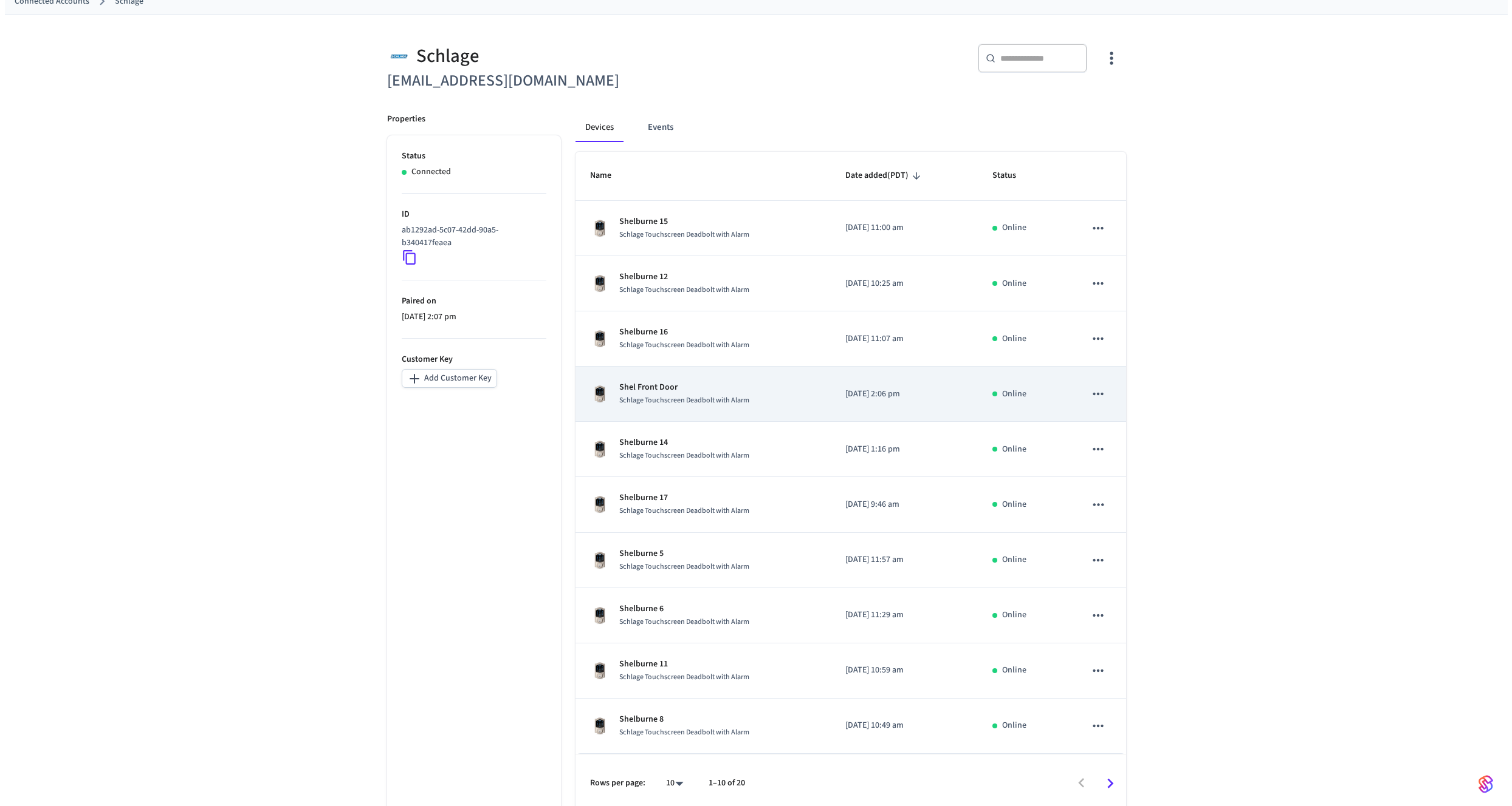
scroll to position [83, 0]
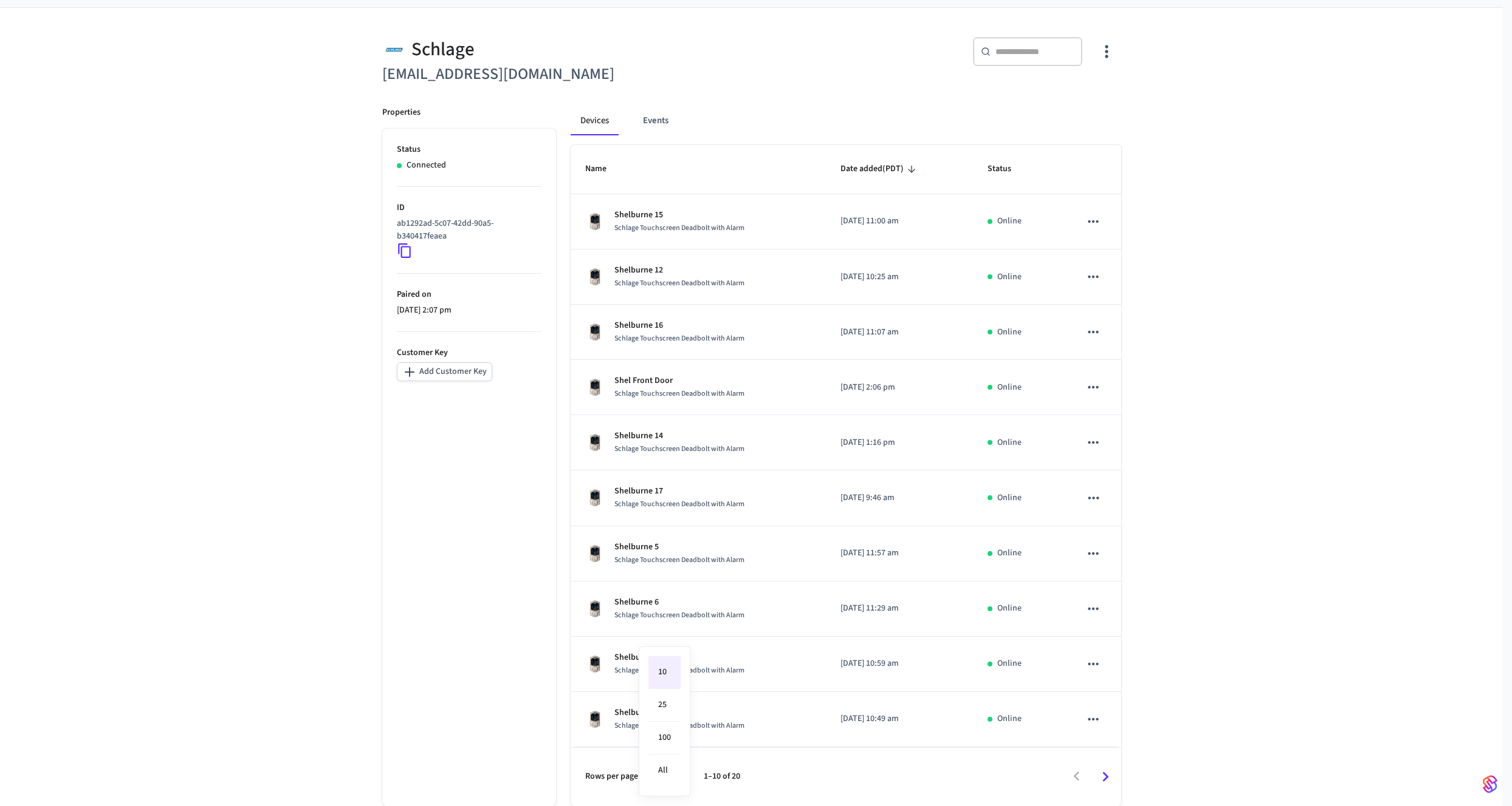
click at [676, 776] on body "Production Production Find by ID ⌘ K EW Devices ACS Systems Connected Accounts …" at bounding box center [756, 363] width 1512 height 889
click at [667, 757] on li "All" at bounding box center [664, 770] width 32 height 32
type input "**"
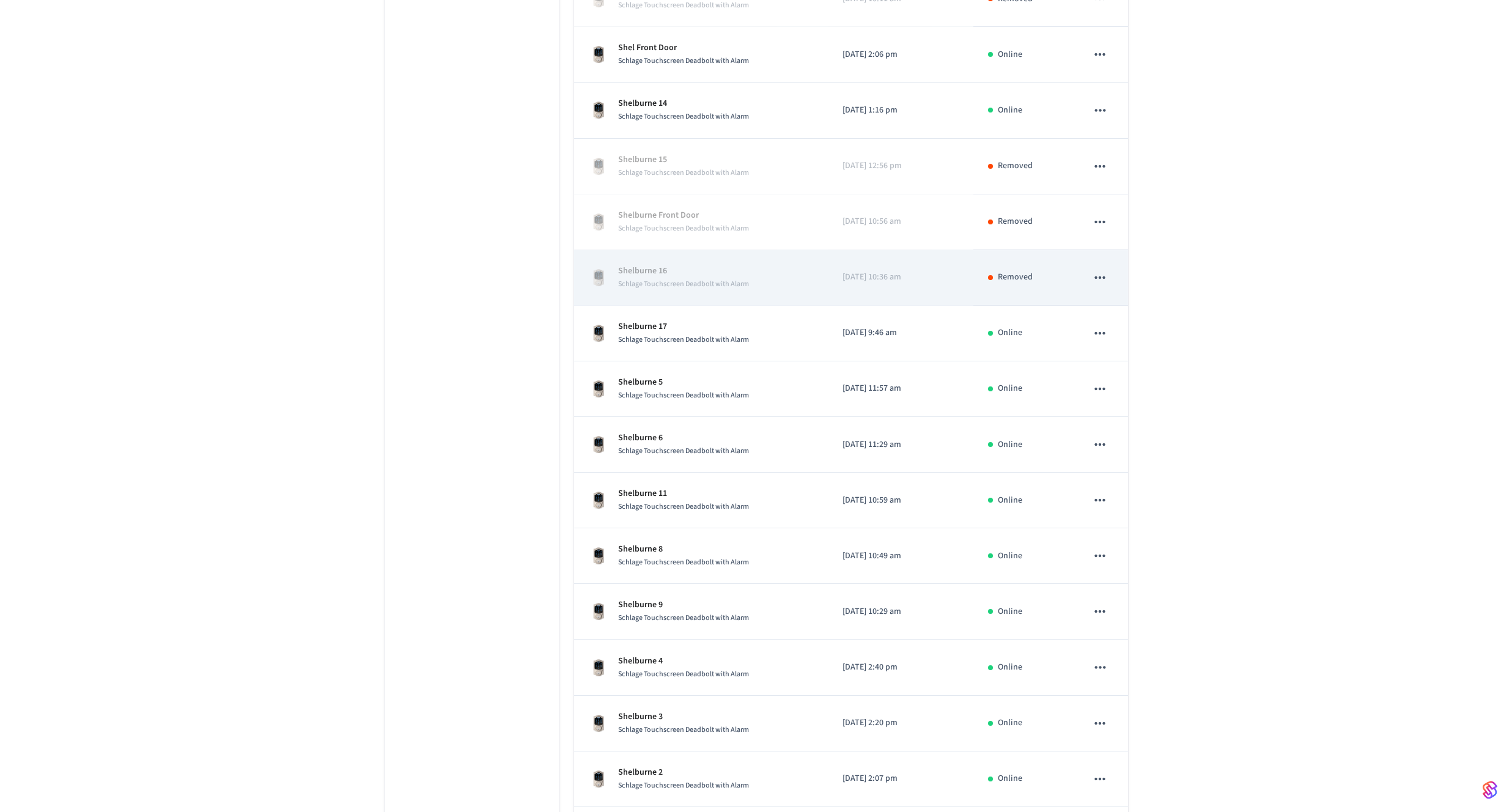
scroll to position [474, 0]
click at [1103, 279] on icon "sticky table" at bounding box center [1100, 279] width 16 height 16
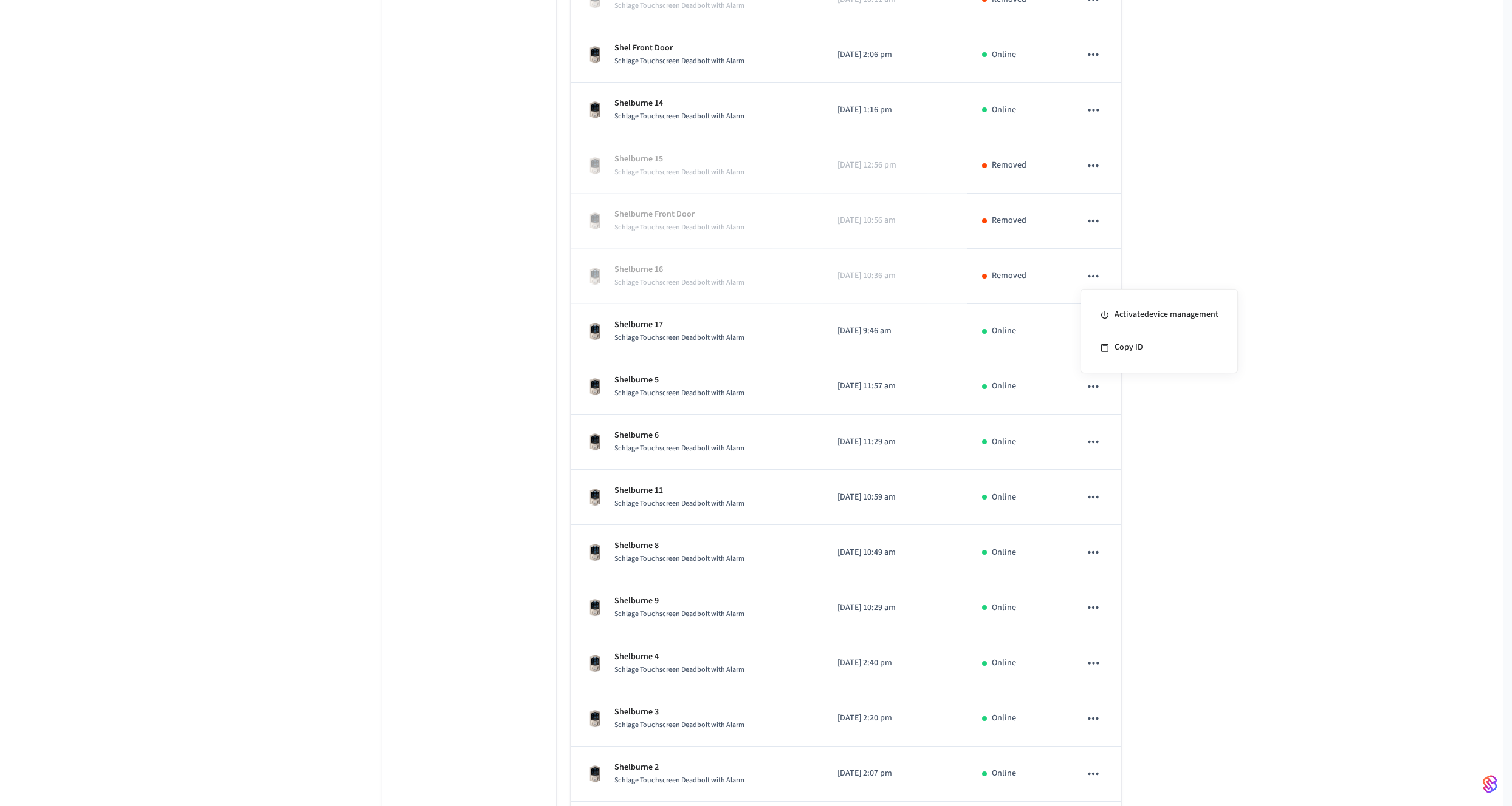
click at [1147, 253] on div at bounding box center [756, 403] width 1512 height 806
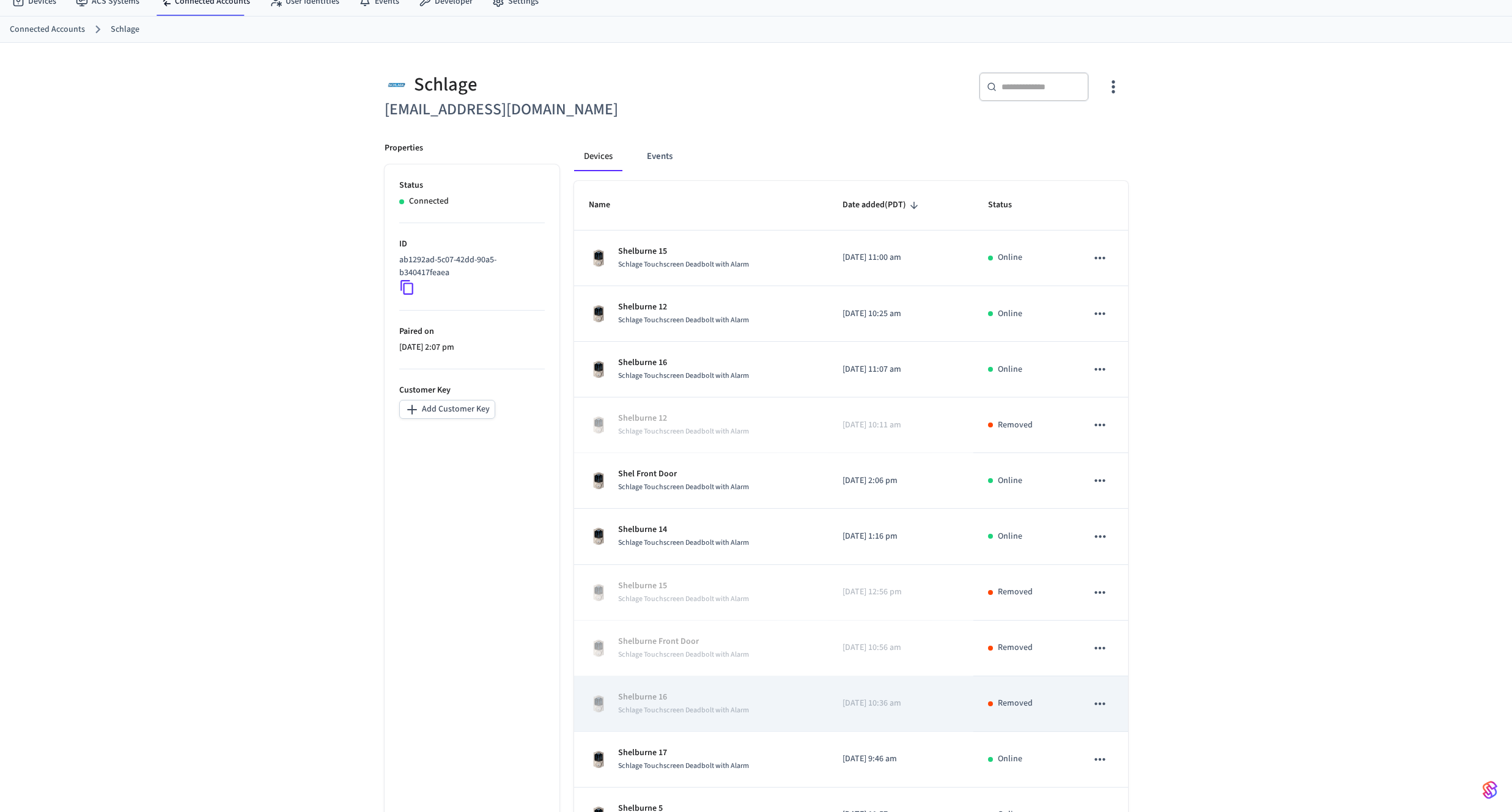
scroll to position [64, 0]
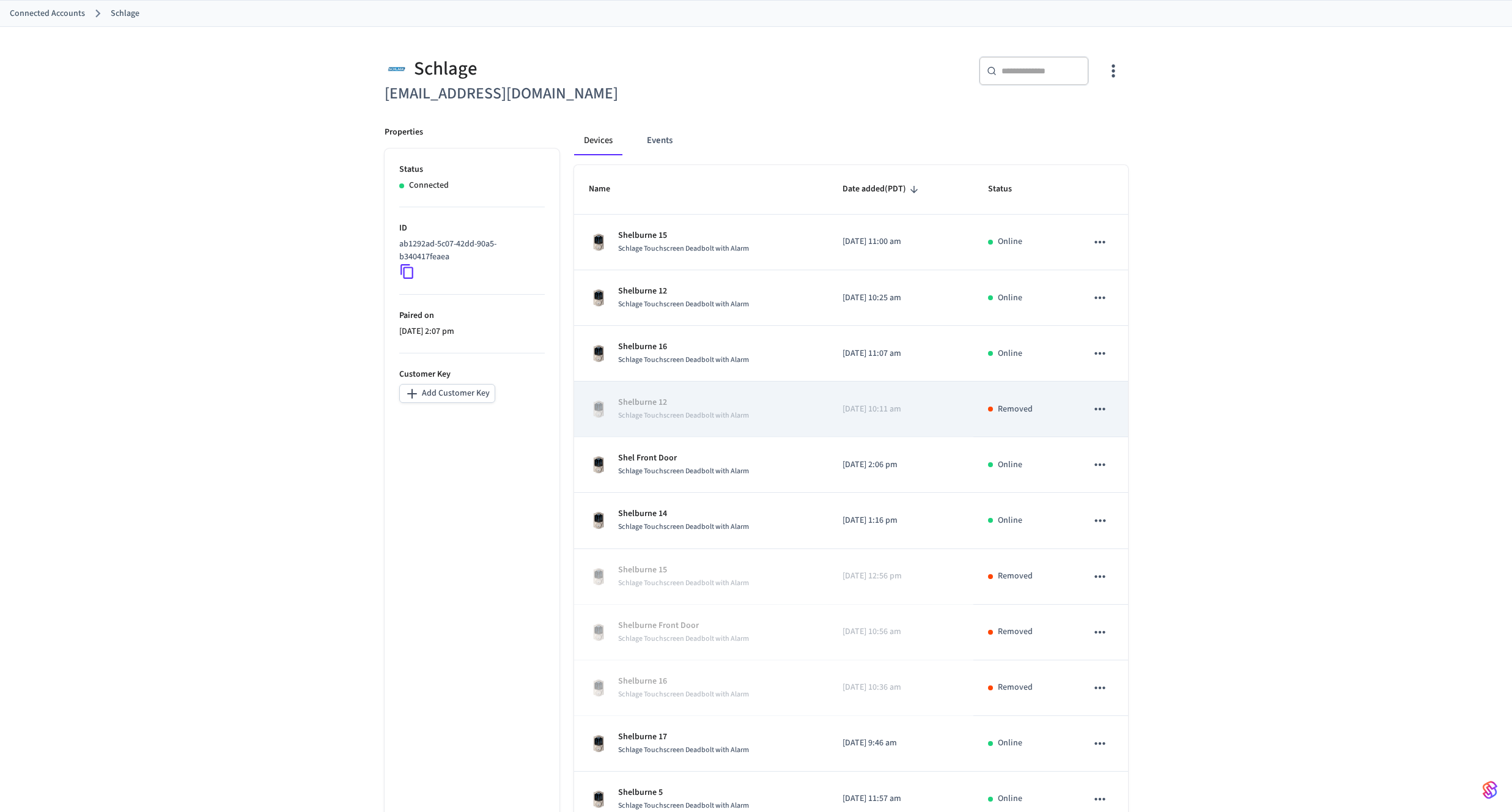
click at [818, 413] on td "Shelburne 12 Schlage Touchscreen Deadbolt with Alarm" at bounding box center [701, 410] width 254 height 56
click at [779, 405] on div "Shelburne 12 Schlage Touchscreen Deadbolt with Alarm" at bounding box center [701, 409] width 224 height 25
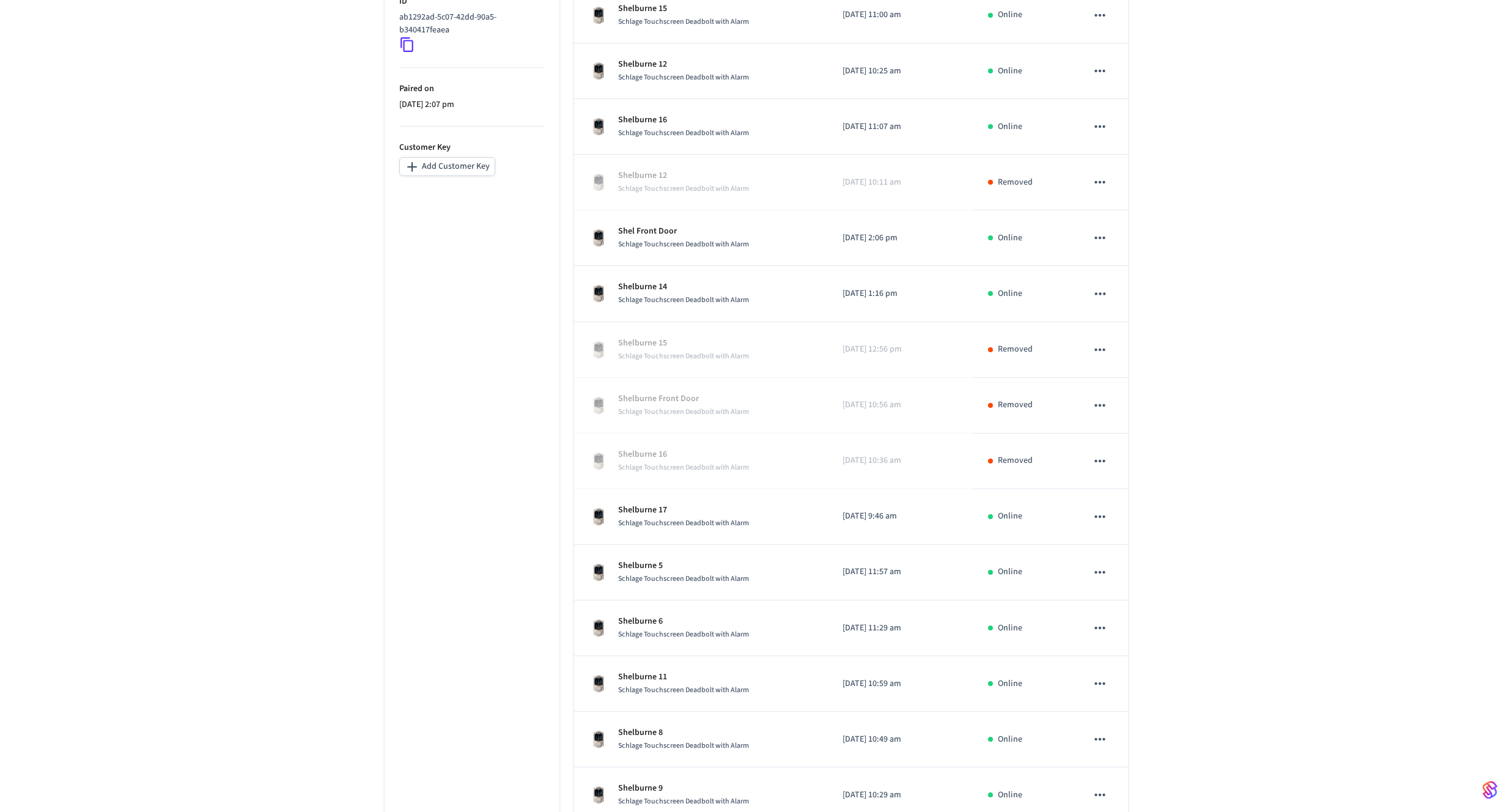
scroll to position [289, 0]
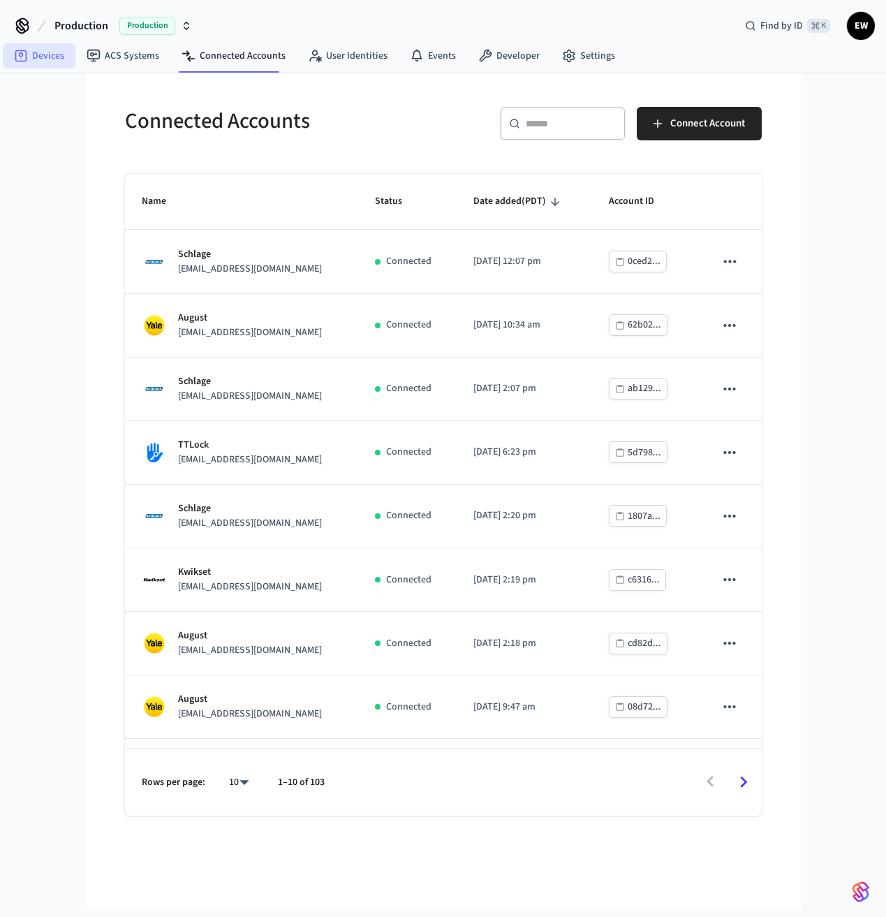
click at [26, 64] on link "Devices" at bounding box center [39, 55] width 73 height 25
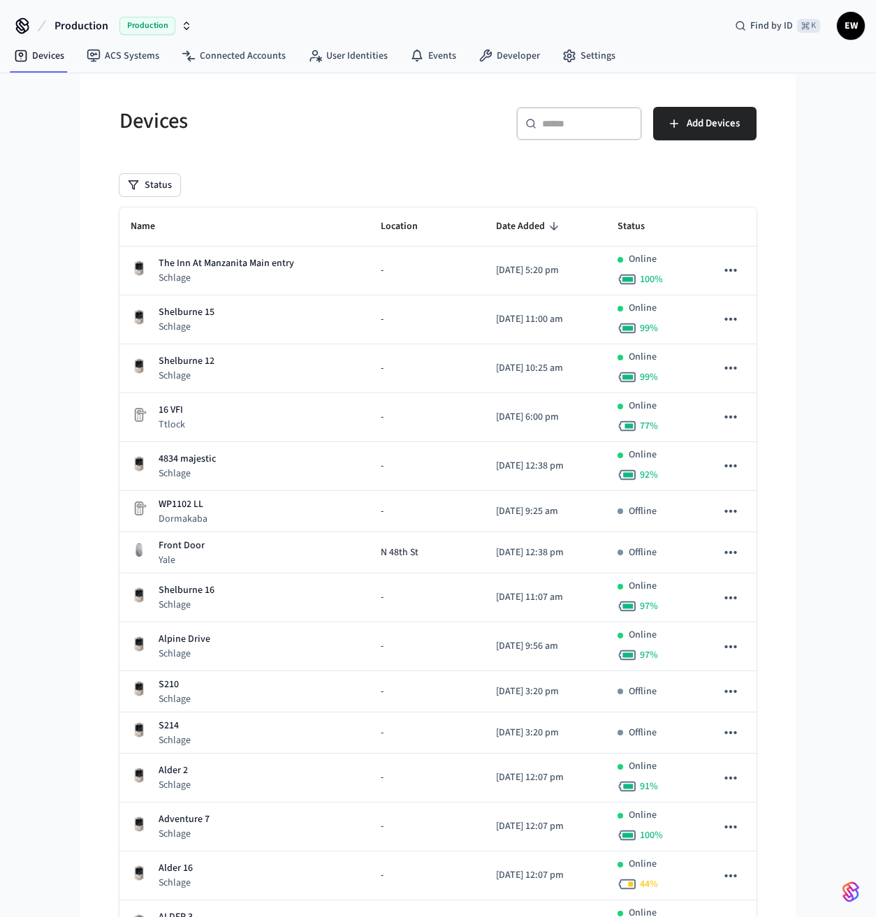
click at [556, 121] on input "text" at bounding box center [587, 124] width 91 height 14
paste input "**********"
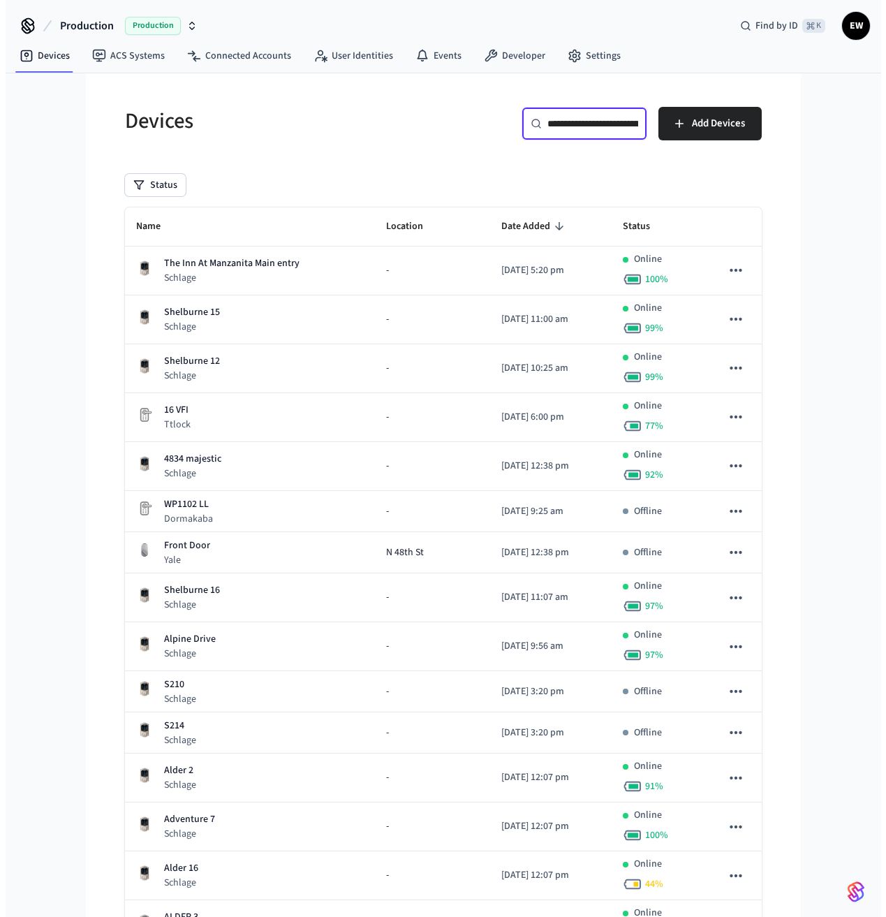
scroll to position [0, 98]
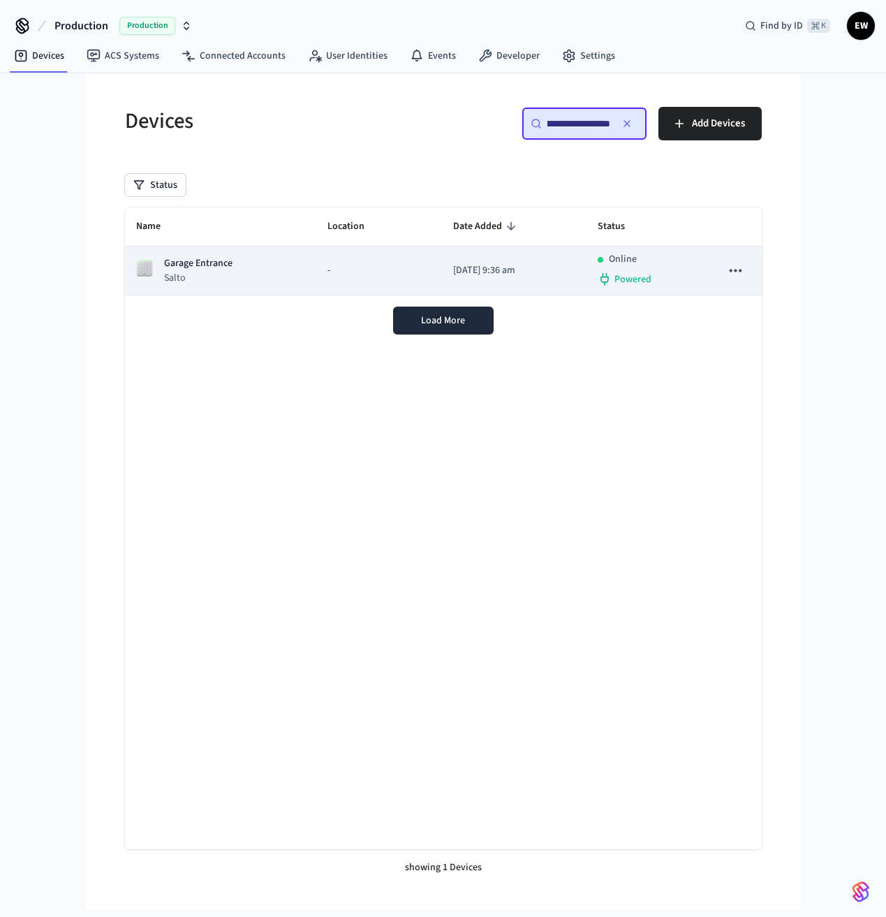
type input "**********"
click at [316, 268] on td "-" at bounding box center [379, 271] width 126 height 49
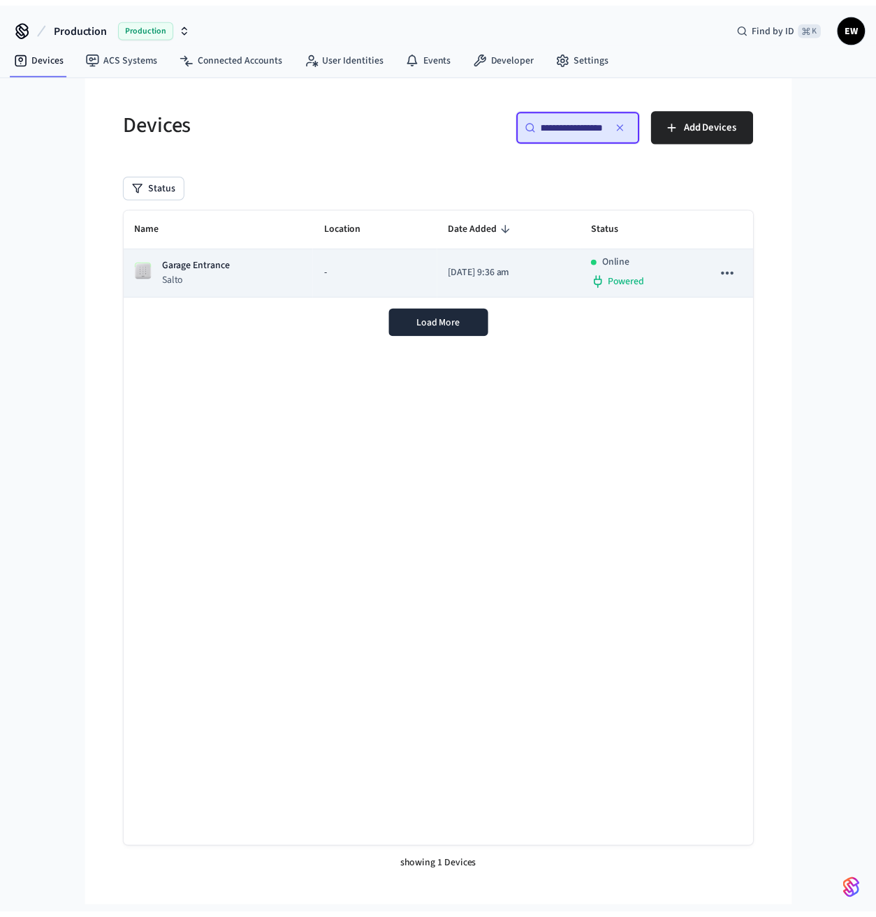
scroll to position [0, 0]
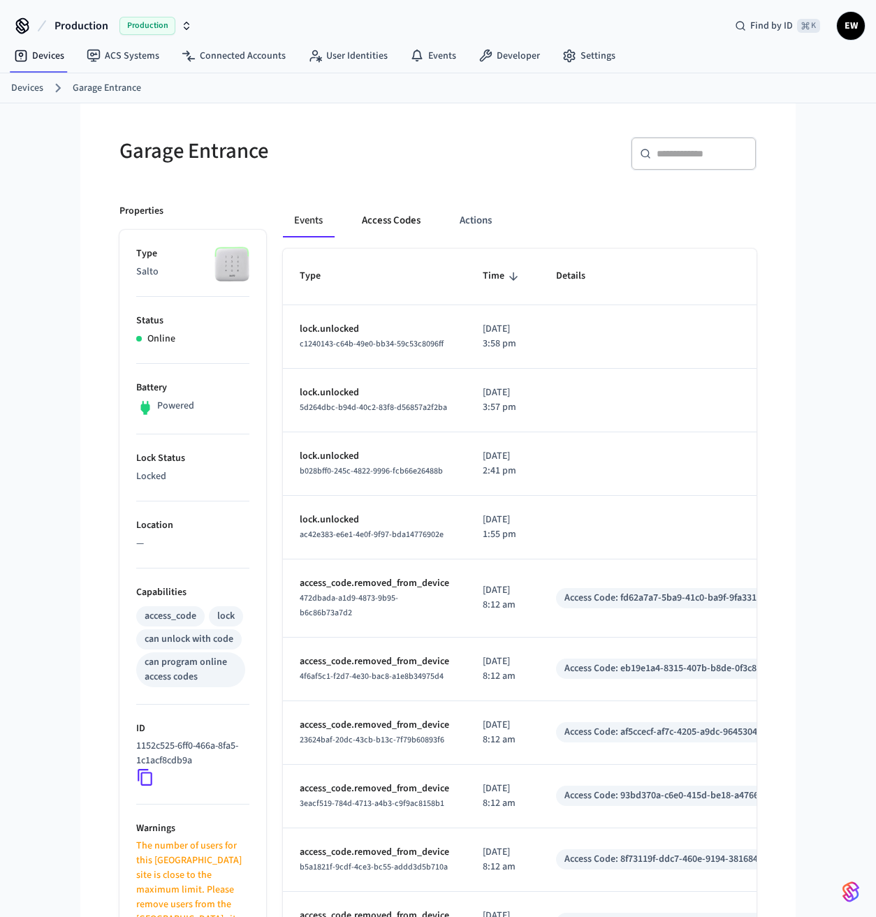
click at [402, 226] on button "Access Codes" at bounding box center [391, 221] width 81 height 34
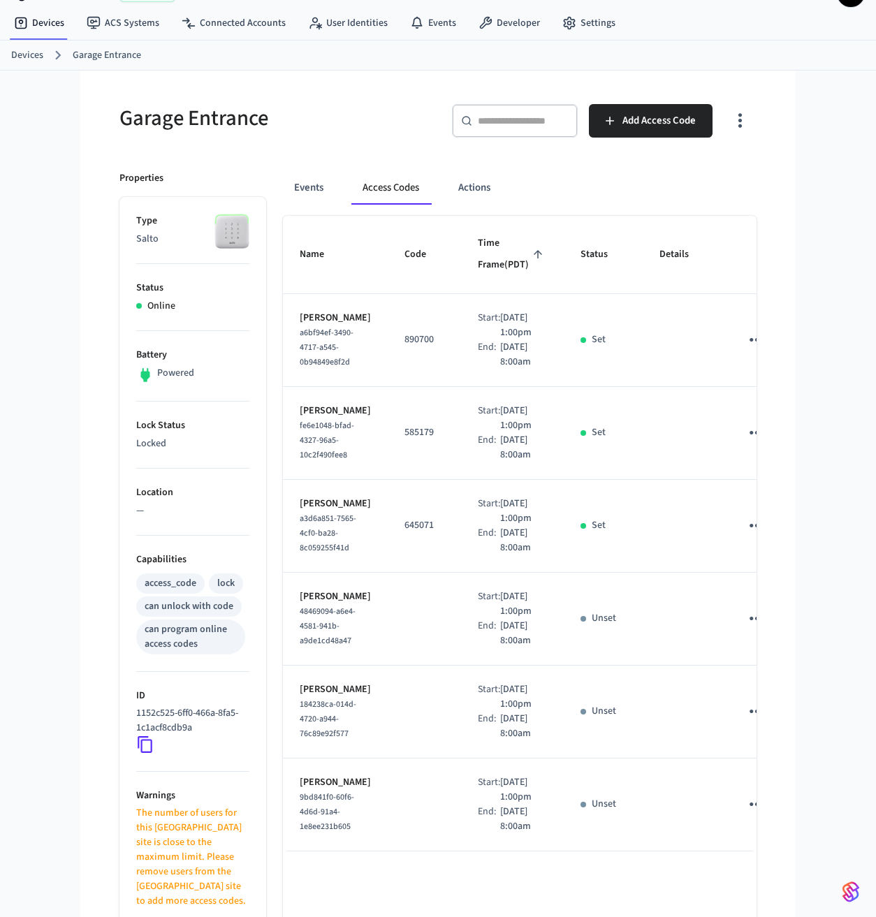
scroll to position [212, 0]
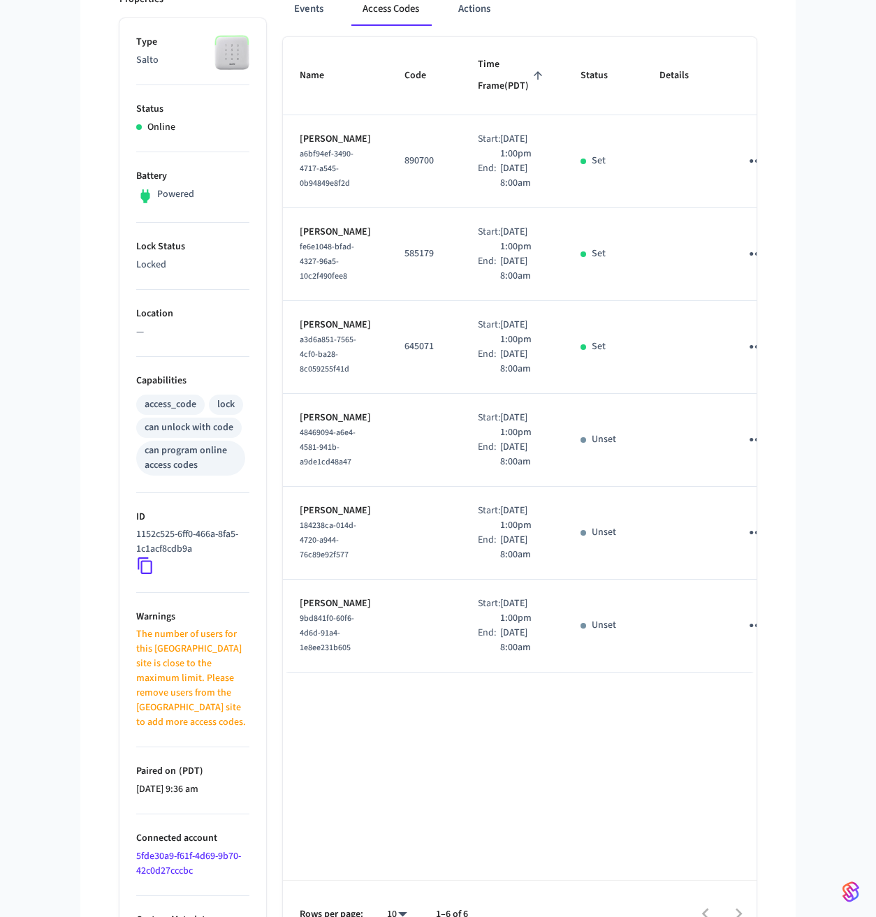
click at [746, 543] on icon "sticky table" at bounding box center [757, 533] width 22 height 22
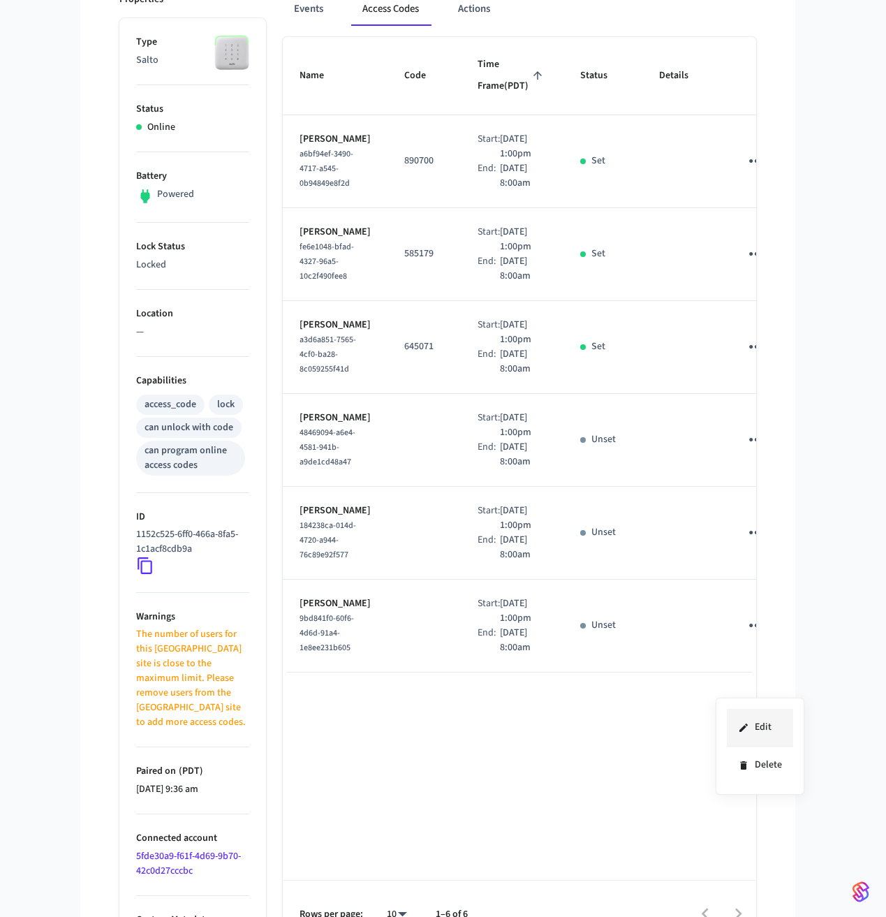
click at [759, 740] on li "Edit" at bounding box center [760, 728] width 66 height 38
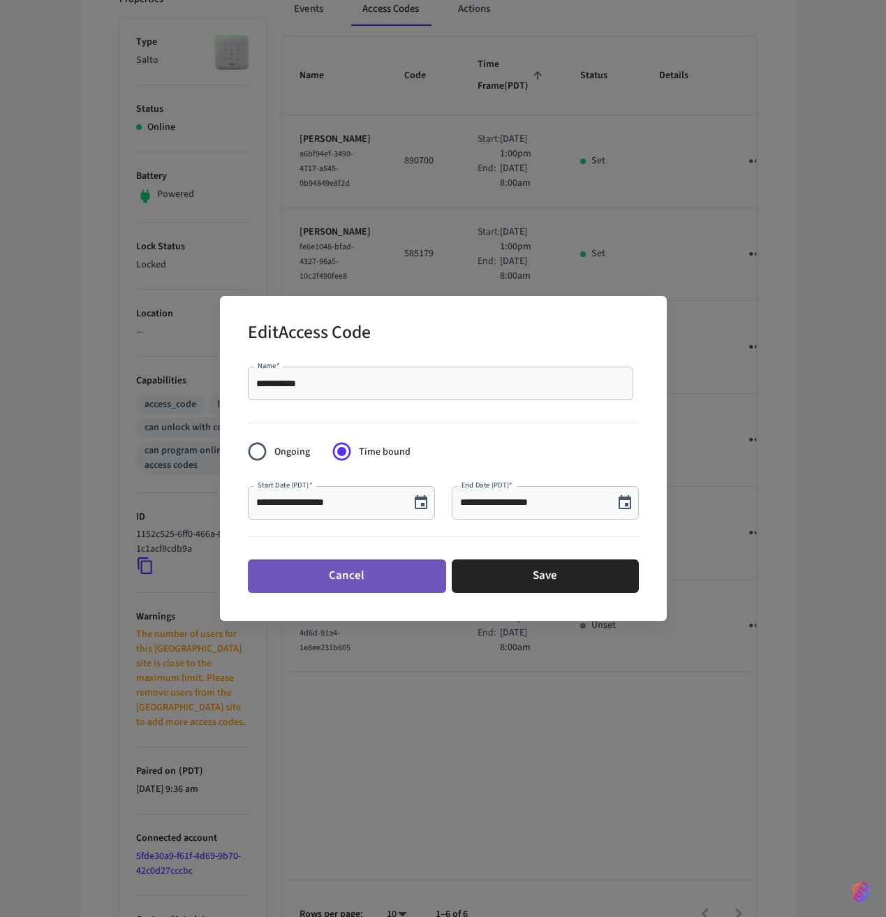
click at [344, 586] on button "Cancel" at bounding box center [347, 576] width 198 height 34
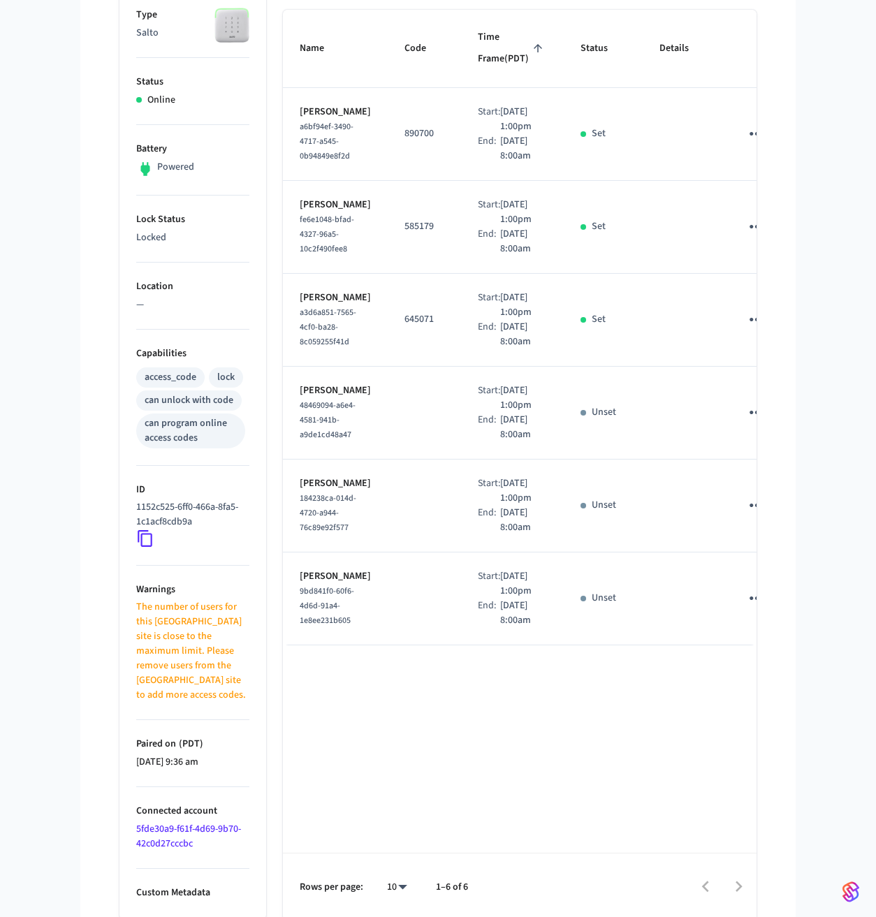
scroll to position [243, 0]
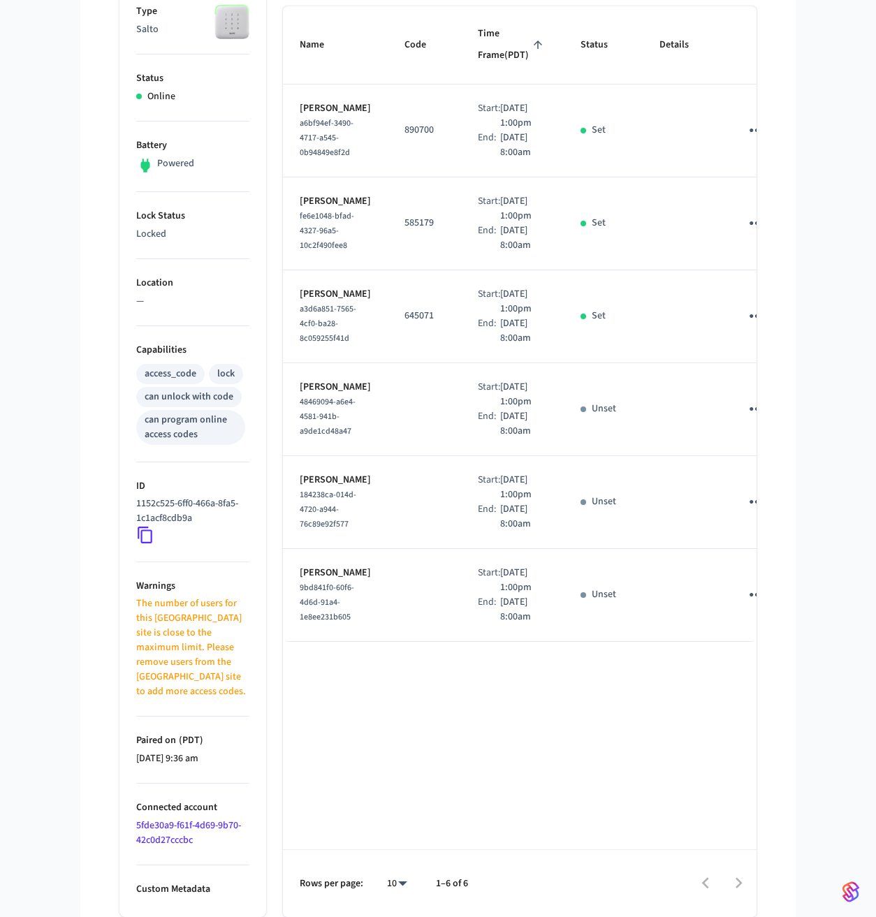
click at [351, 549] on td "Olivia Hill 184238ca-014d-4720-a944-76c89e92f577" at bounding box center [335, 502] width 105 height 93
click at [312, 530] on span "184238ca-014d-4720-a944-76c89e92f577" at bounding box center [328, 509] width 57 height 41
click at [309, 302] on p "Gwen Henry" at bounding box center [335, 294] width 71 height 15
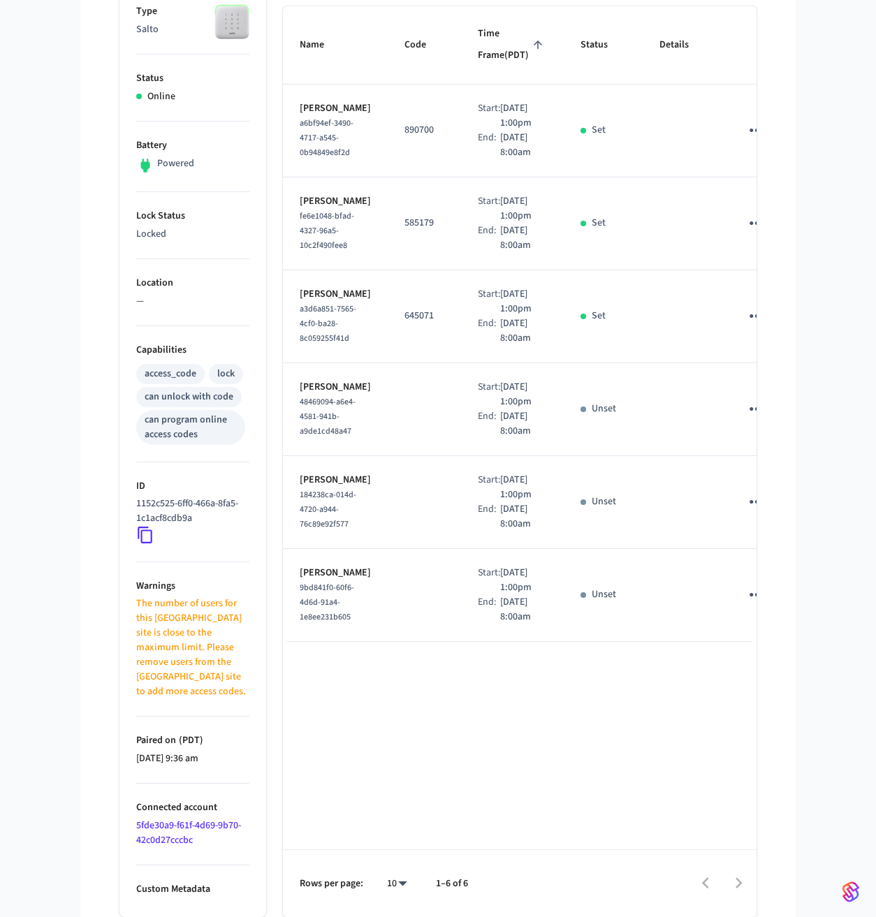
click at [172, 819] on link "5fde30a9-f61f-4d69-9b70-42c0d27cccbc" at bounding box center [188, 833] width 105 height 29
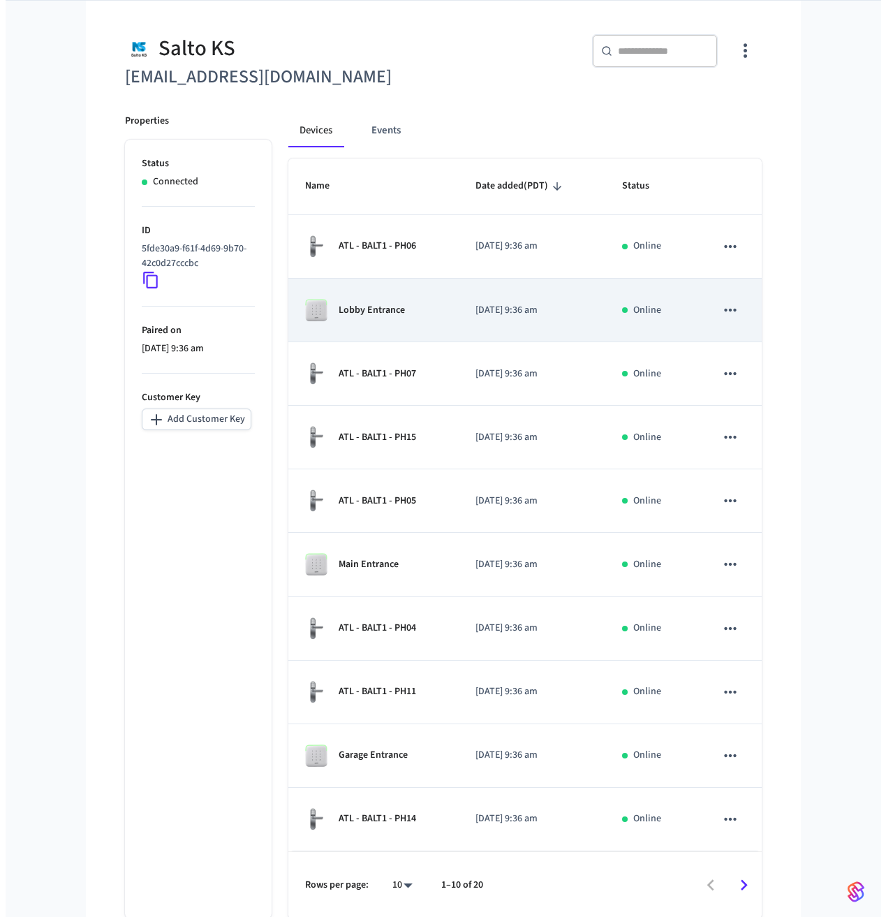
scroll to position [105, 0]
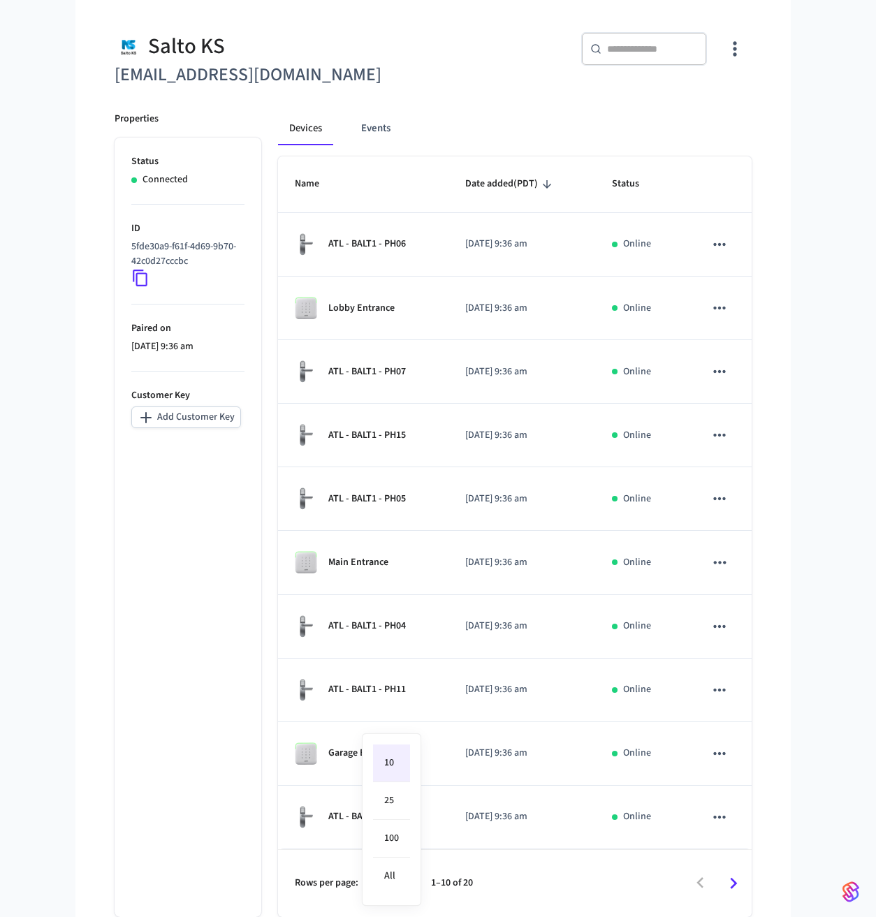
click at [408, 883] on body "Production Production Find by ID ⌘ K EW Devices ACS Systems Connected Accounts …" at bounding box center [438, 406] width 876 height 1022
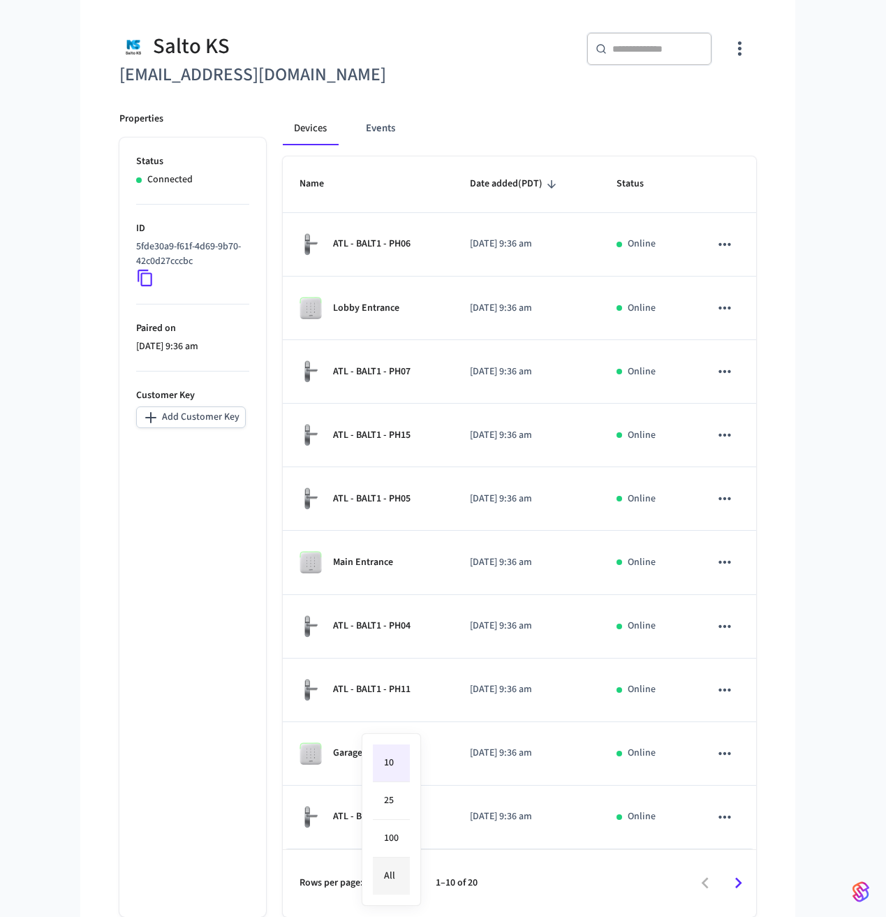
click at [401, 866] on li "All" at bounding box center [391, 876] width 37 height 37
type input "**"
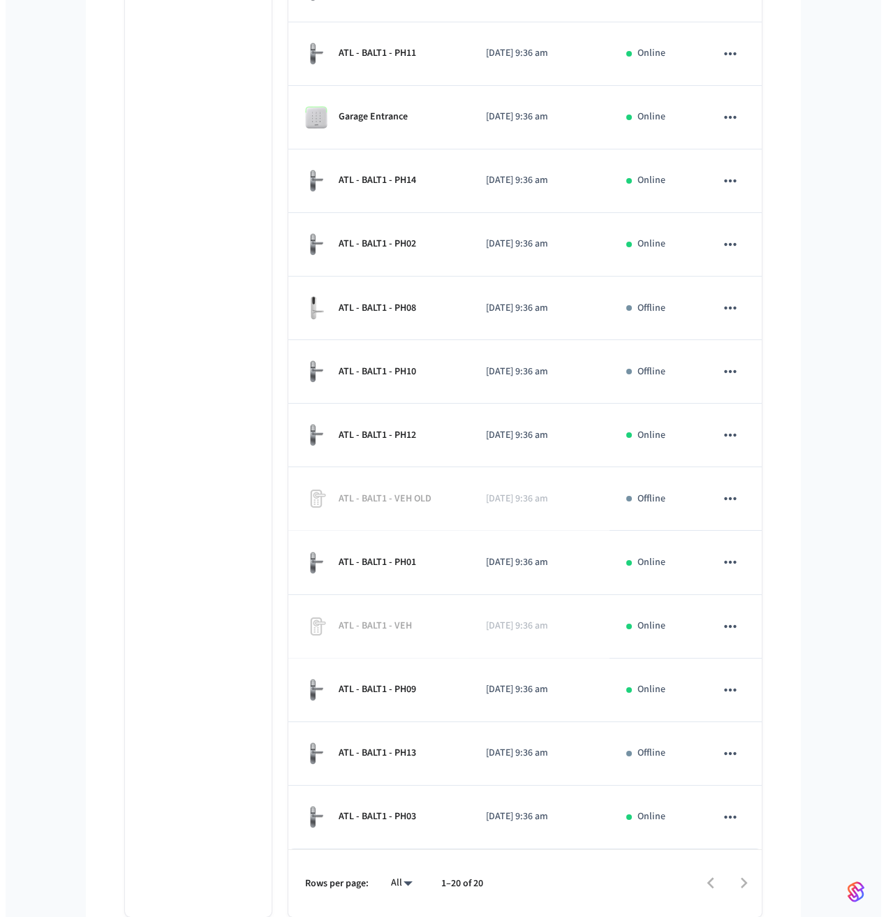
scroll to position [0, 0]
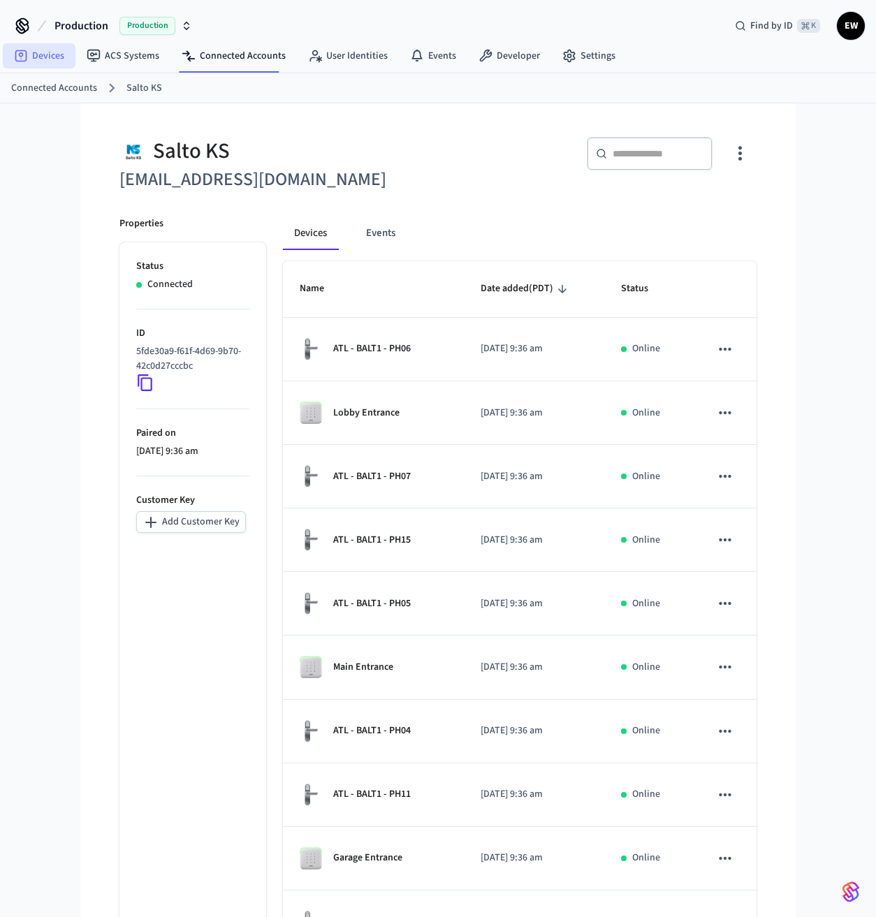
click at [51, 65] on link "Devices" at bounding box center [39, 55] width 73 height 25
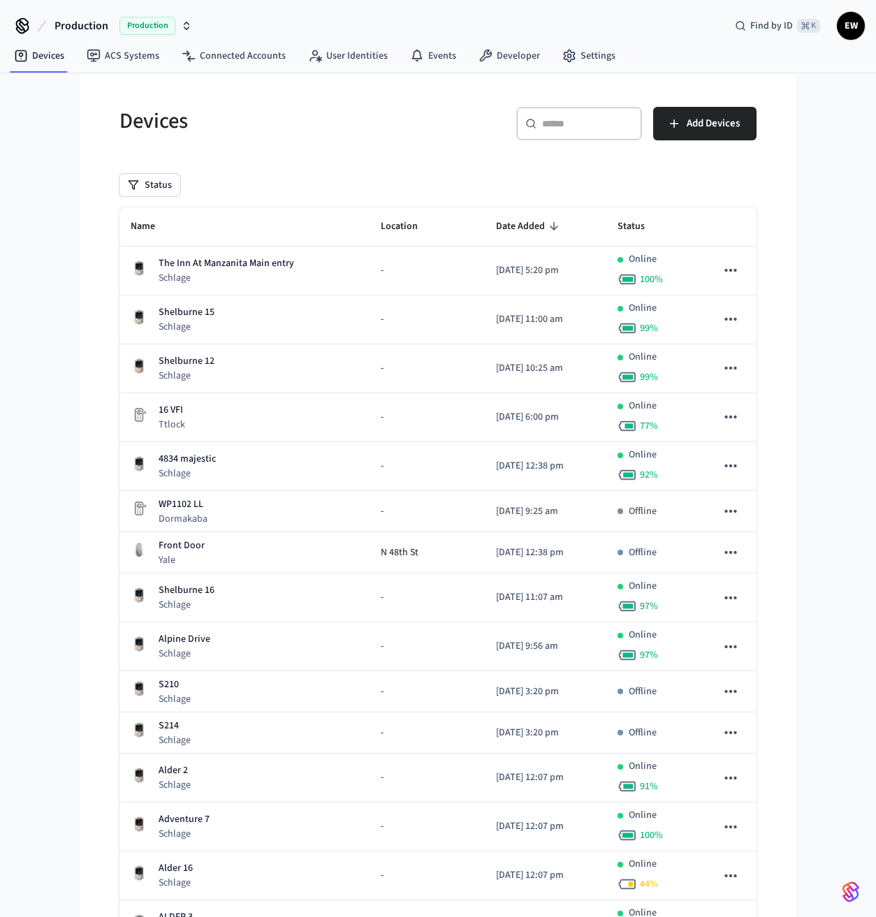
click at [577, 122] on input "text" at bounding box center [587, 124] width 91 height 14
paste input "**********"
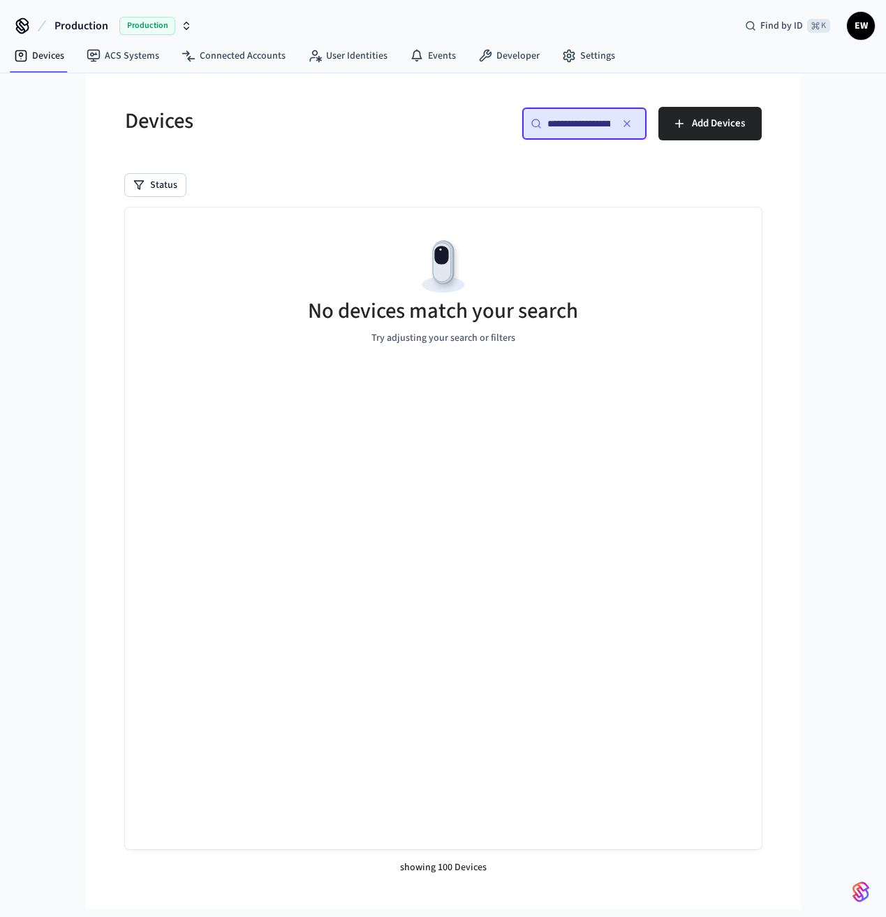
scroll to position [0, 98]
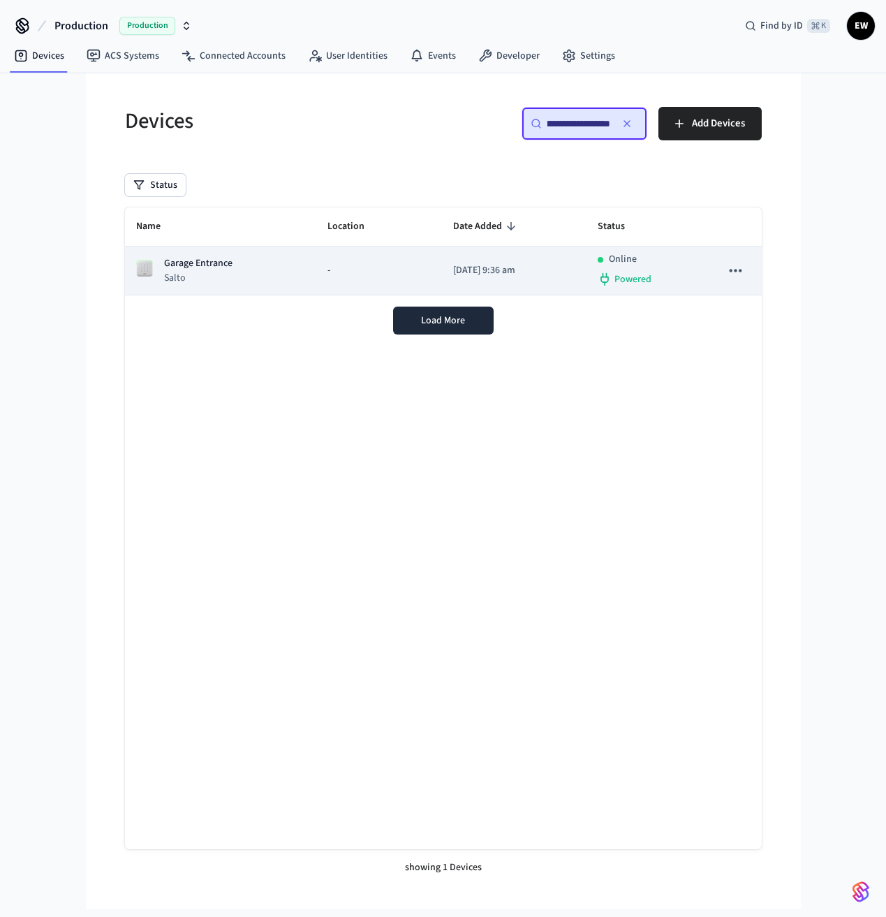
type input "**********"
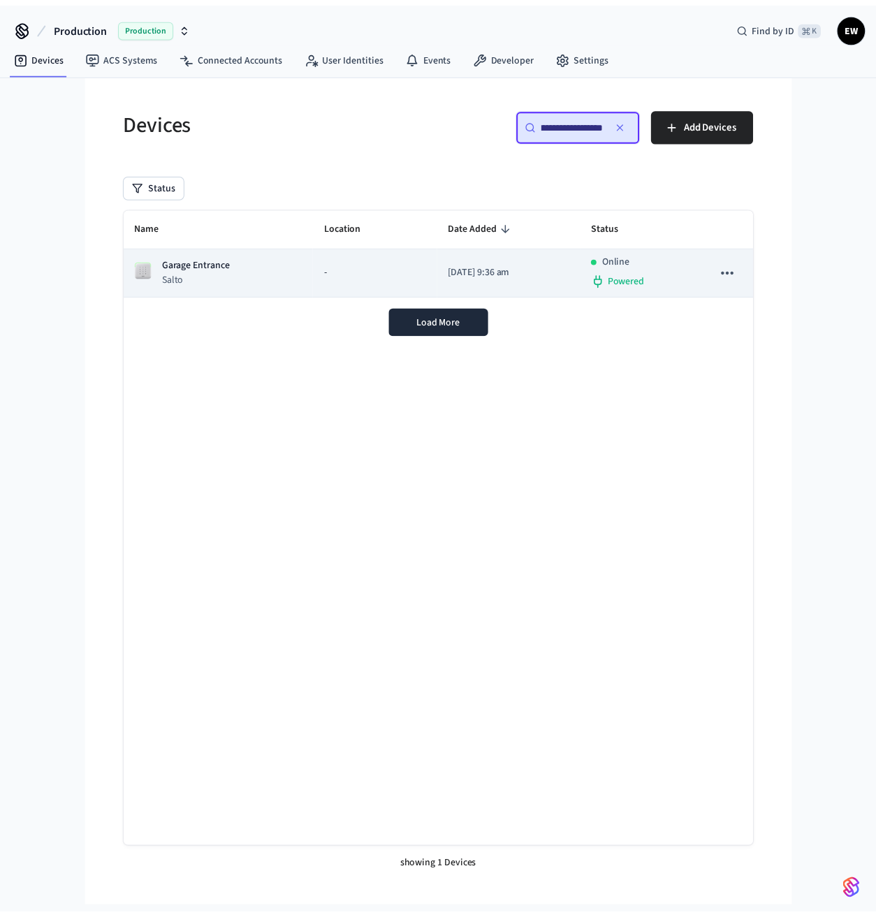
scroll to position [0, 0]
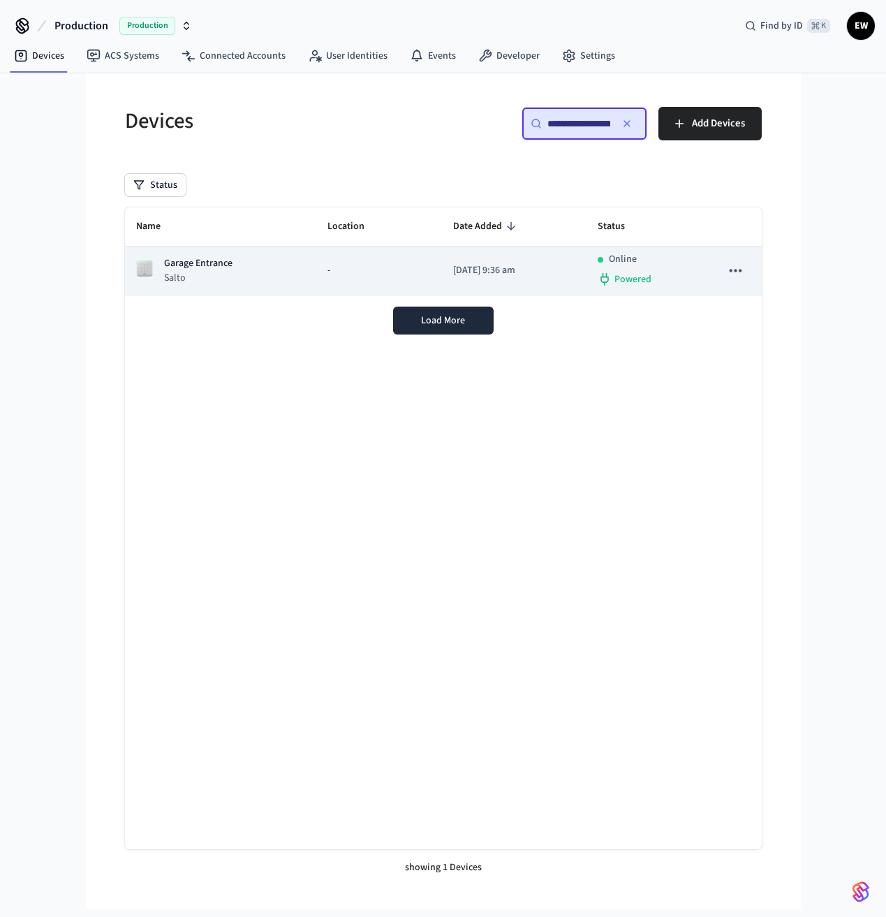
click at [415, 269] on td "-" at bounding box center [379, 271] width 126 height 49
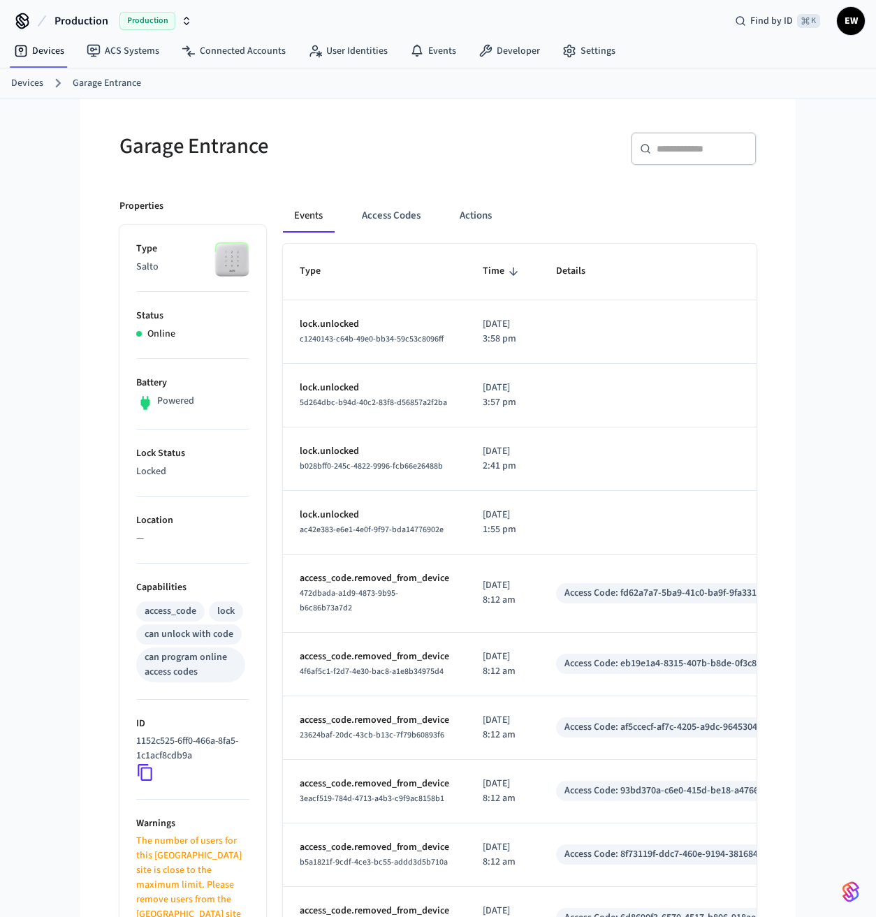
scroll to position [6, 0]
click at [407, 215] on button "Access Codes" at bounding box center [391, 215] width 81 height 34
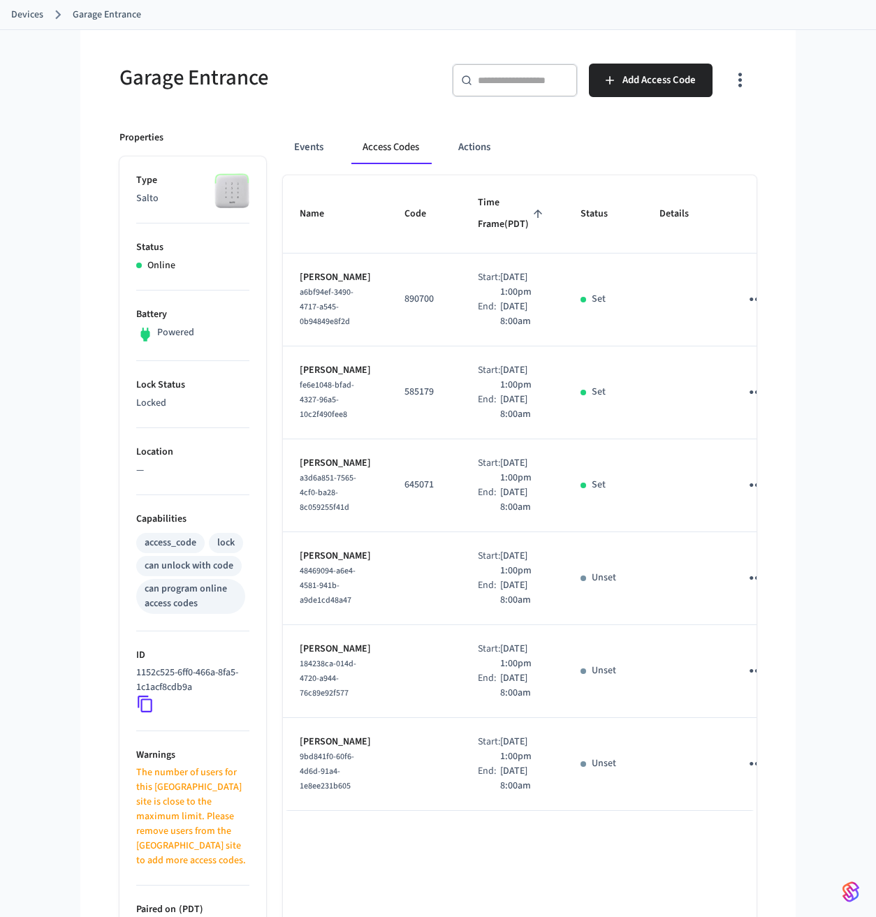
scroll to position [243, 0]
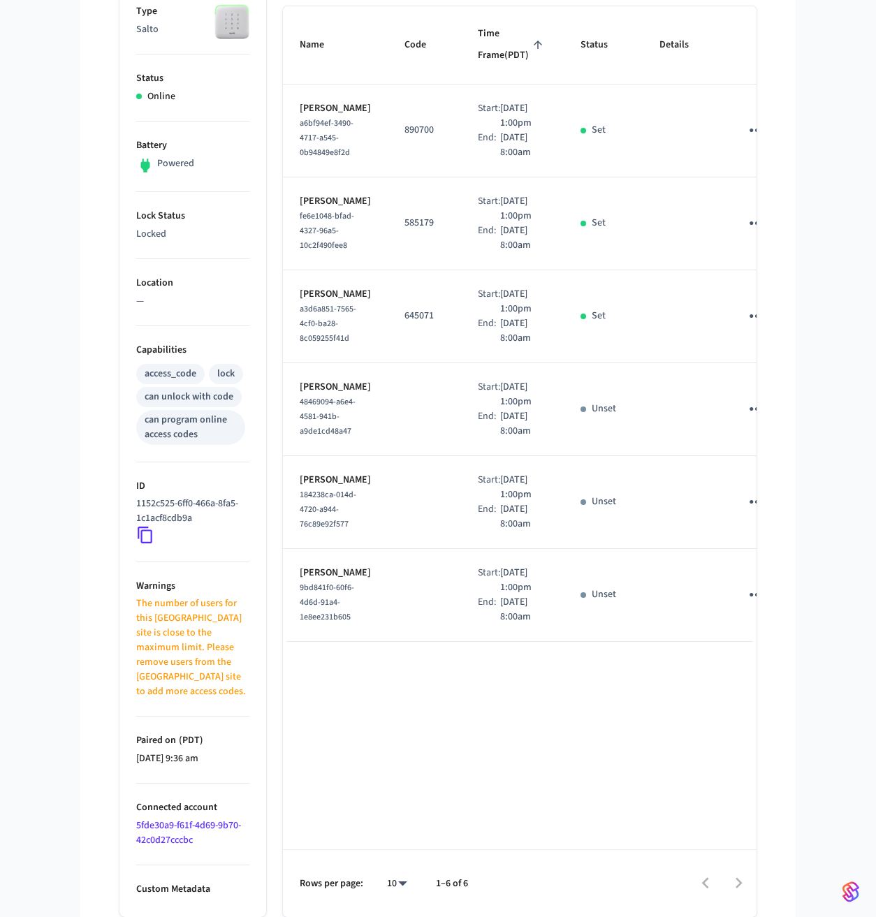
click at [404, 230] on p "585179" at bounding box center [424, 223] width 40 height 15
copy p "585179"
click at [404, 323] on p "645071" at bounding box center [424, 316] width 40 height 15
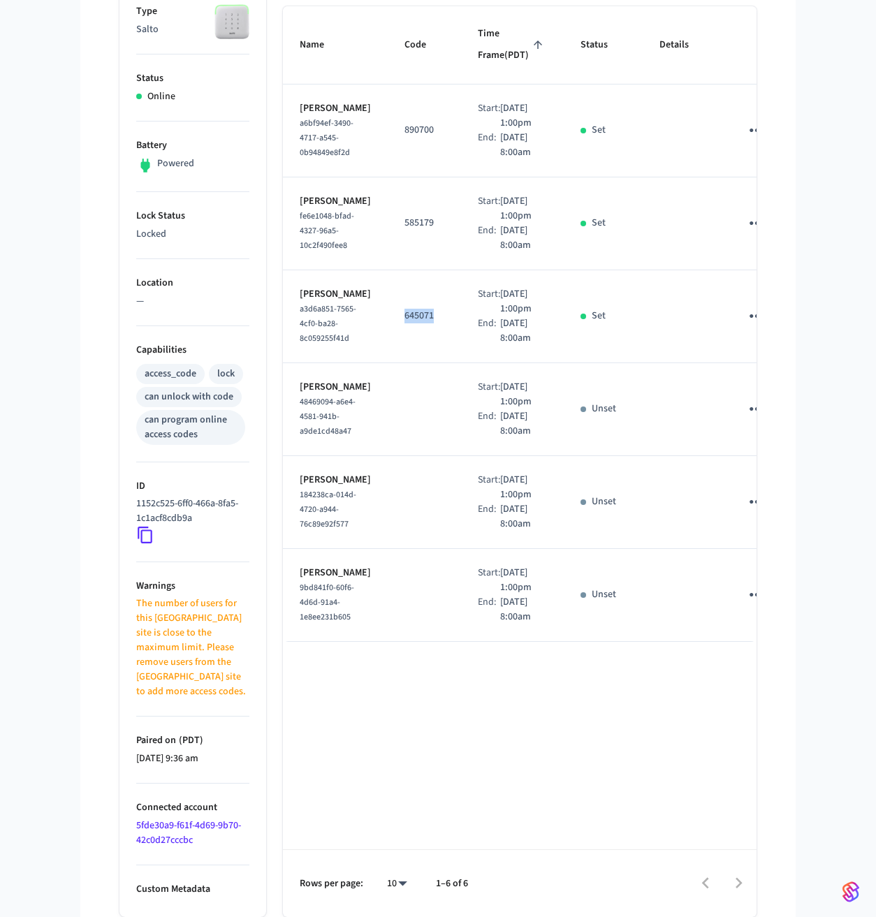
copy p "645071"
